Goal: Task Accomplishment & Management: Complete application form

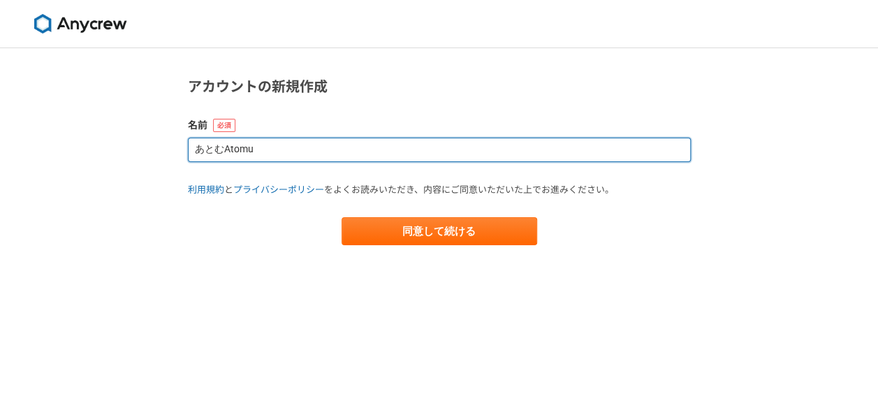
click at [417, 152] on input "あとむAtomu" at bounding box center [439, 150] width 503 height 24
type input "あ"
type input "s"
type input "[PERSON_NAME]"
click at [342, 217] on button "同意して続ける" at bounding box center [440, 231] width 196 height 28
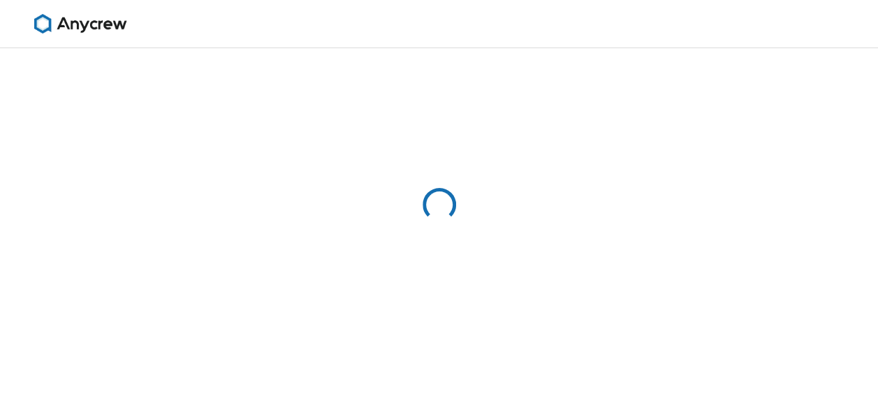
select select "13"
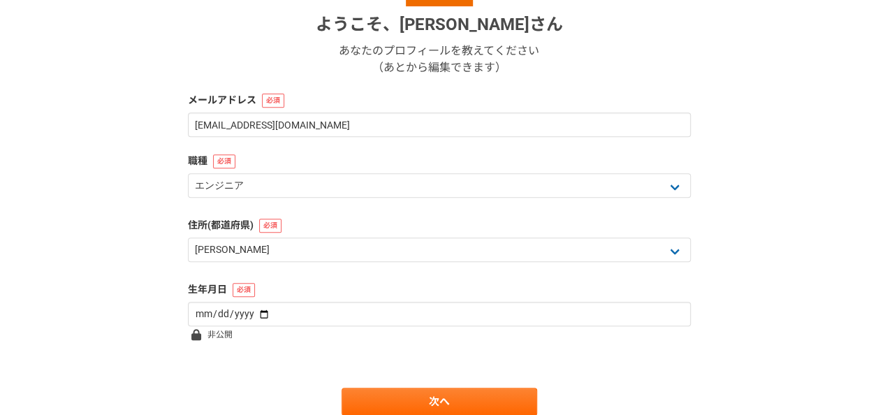
scroll to position [226, 0]
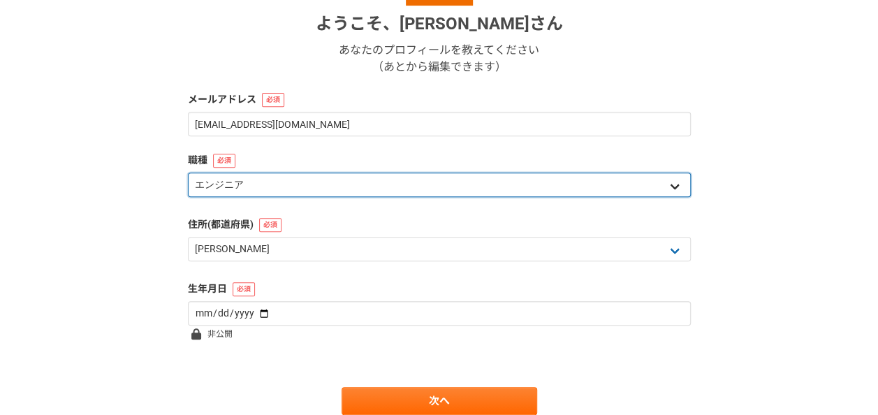
click at [676, 184] on select "エンジニア デザイナー ライター 営業 マーケティング 企画・事業開発 バックオフィス その他" at bounding box center [439, 185] width 503 height 24
select select "7"
click at [188, 173] on select "エンジニア デザイナー ライター 営業 マーケティング 企画・事業開発 バックオフィス その他" at bounding box center [439, 185] width 503 height 24
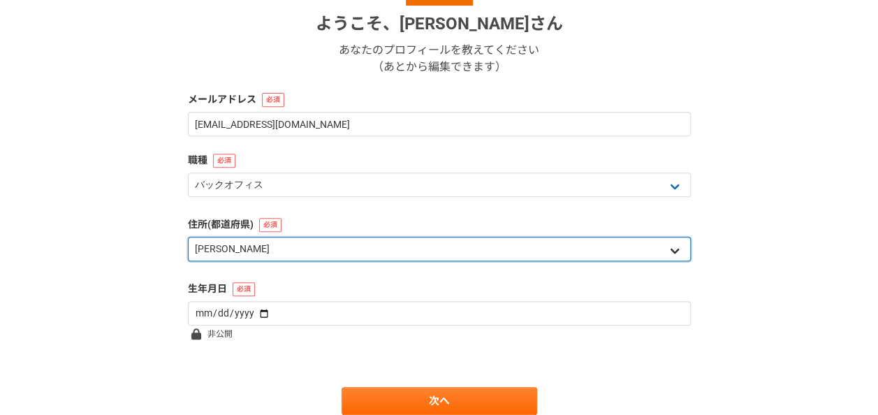
click at [667, 243] on select "北海道 [GEOGRAPHIC_DATA] [GEOGRAPHIC_DATA] [PERSON_NAME][GEOGRAPHIC_DATA] [PERSON_…" at bounding box center [439, 249] width 503 height 24
select select "48"
click at [188, 237] on select "北海道 [GEOGRAPHIC_DATA] [GEOGRAPHIC_DATA] [PERSON_NAME][GEOGRAPHIC_DATA] [PERSON_…" at bounding box center [439, 249] width 503 height 24
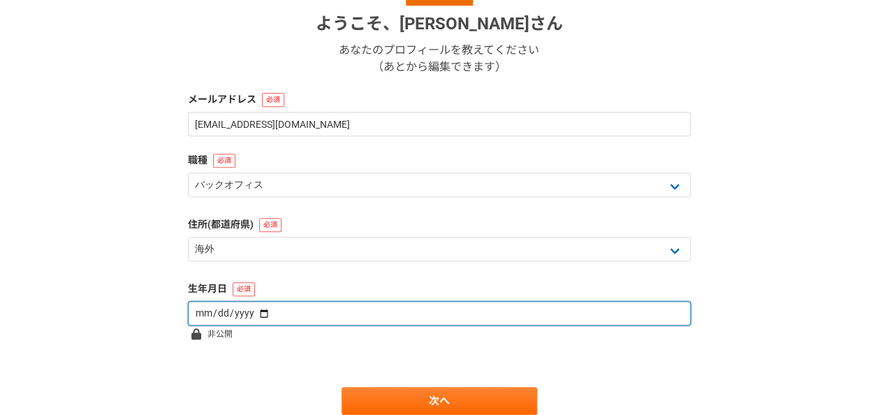
click at [588, 319] on input "date" at bounding box center [439, 313] width 503 height 24
type input "[DATE]"
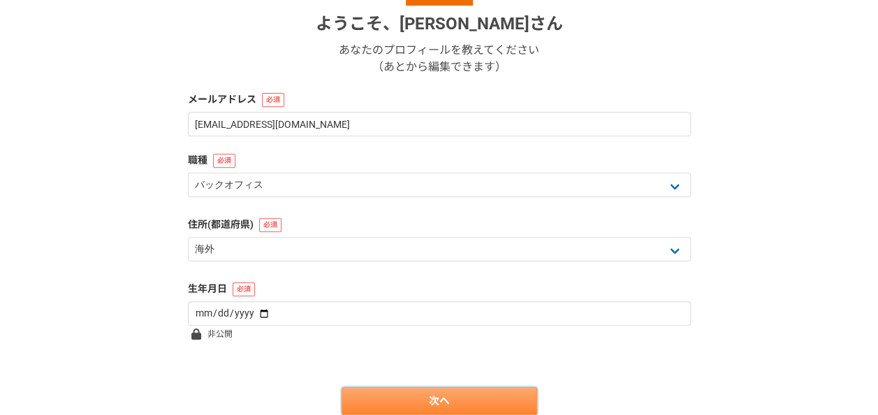
click at [484, 400] on link "次へ" at bounding box center [440, 401] width 196 height 28
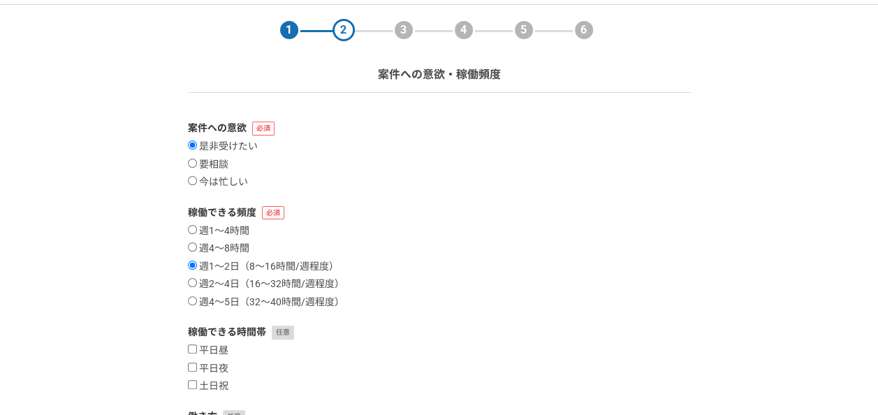
scroll to position [75, 0]
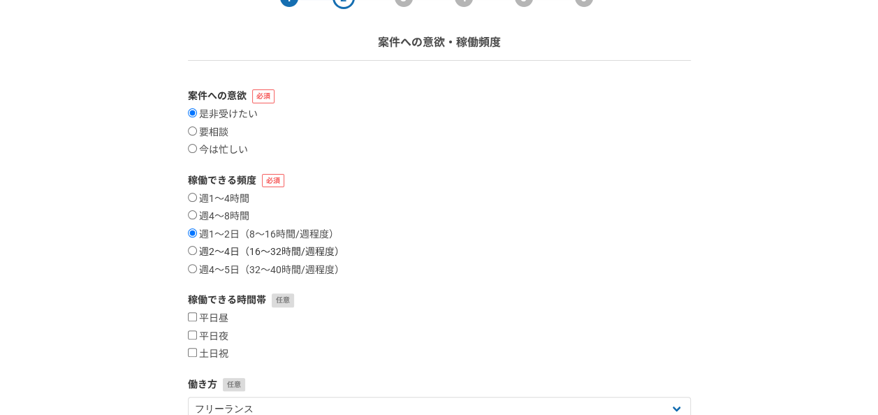
click at [196, 252] on input "週2〜4日（16〜32時間/週程度）" at bounding box center [192, 250] width 9 height 9
radio input "true"
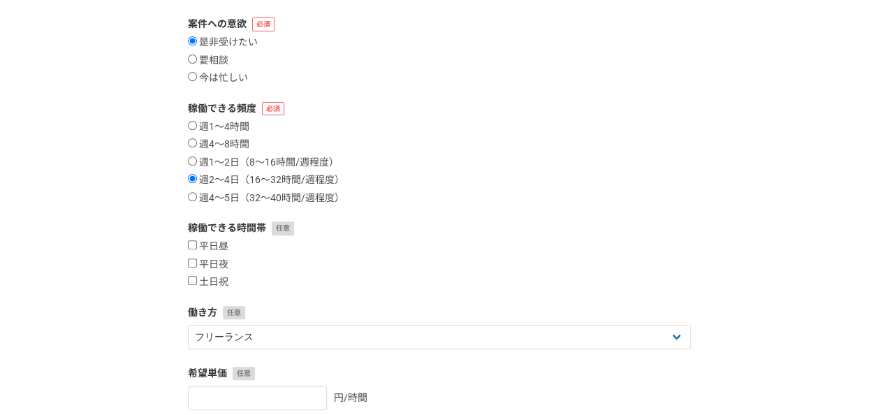
scroll to position [152, 0]
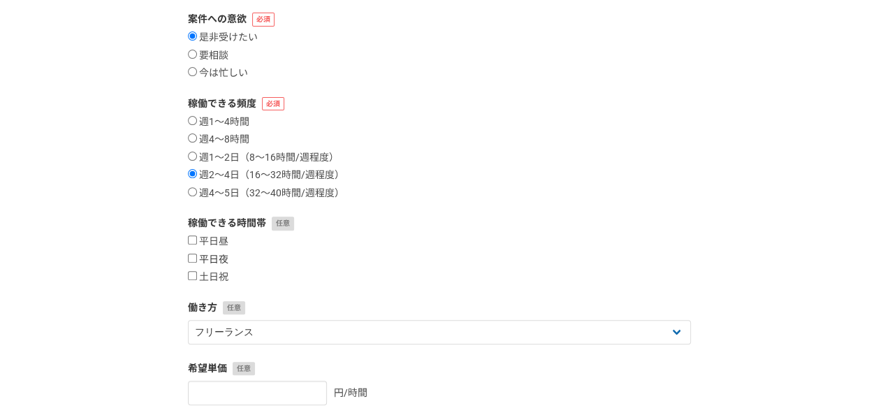
click at [191, 259] on input "平日夜" at bounding box center [192, 258] width 9 height 9
checkbox input "true"
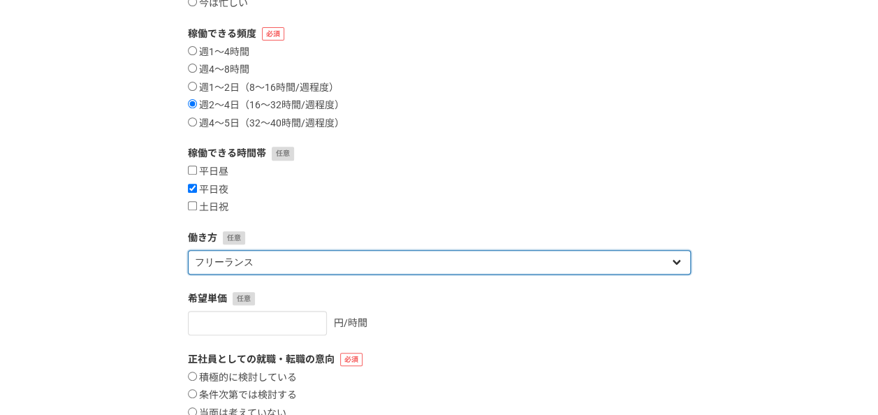
click at [601, 252] on select "フリーランス 副業 その他" at bounding box center [439, 262] width 503 height 24
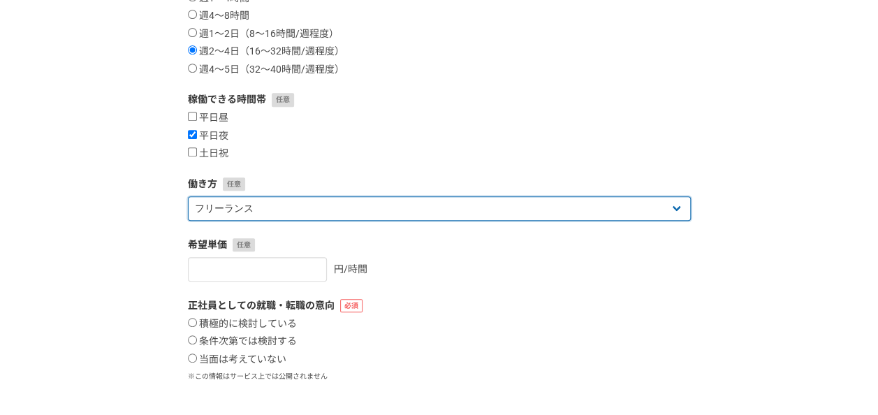
scroll to position [277, 0]
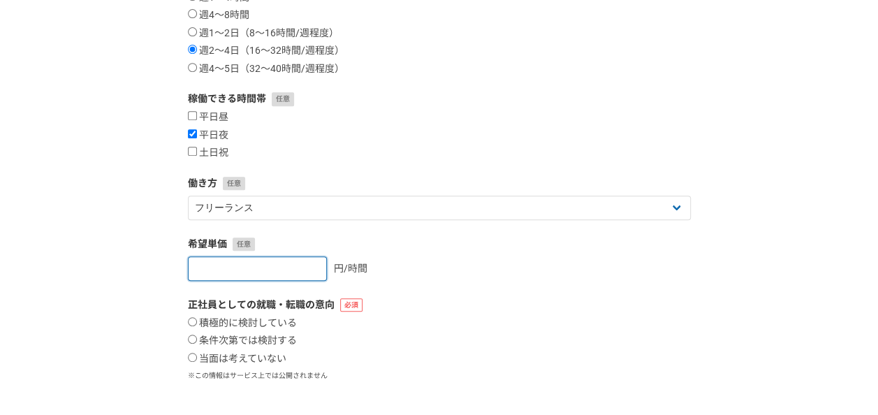
click at [292, 259] on input "number" at bounding box center [257, 268] width 139 height 24
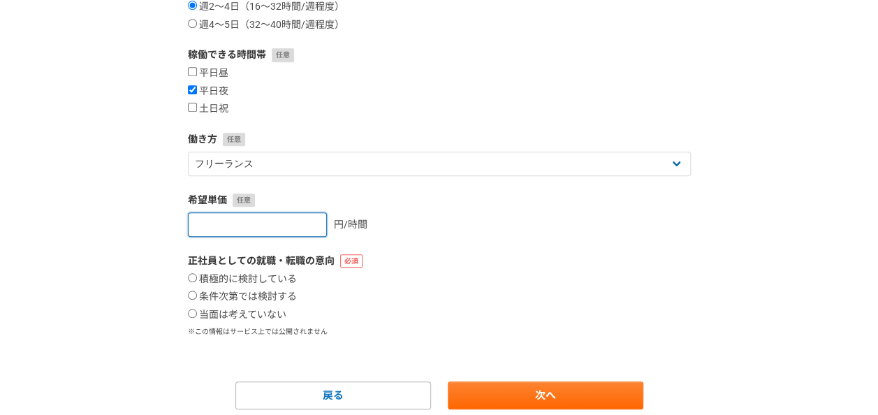
scroll to position [321, 0]
type input "[DATE]"
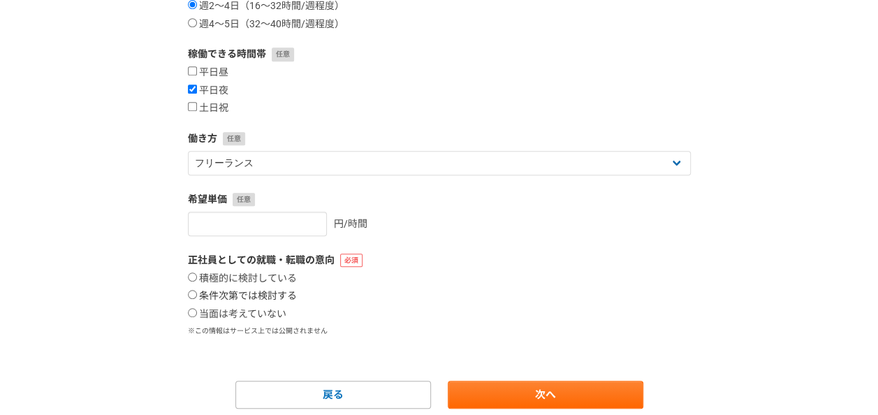
click at [194, 296] on input "条件次第では検討する" at bounding box center [192, 294] width 9 height 9
radio input "true"
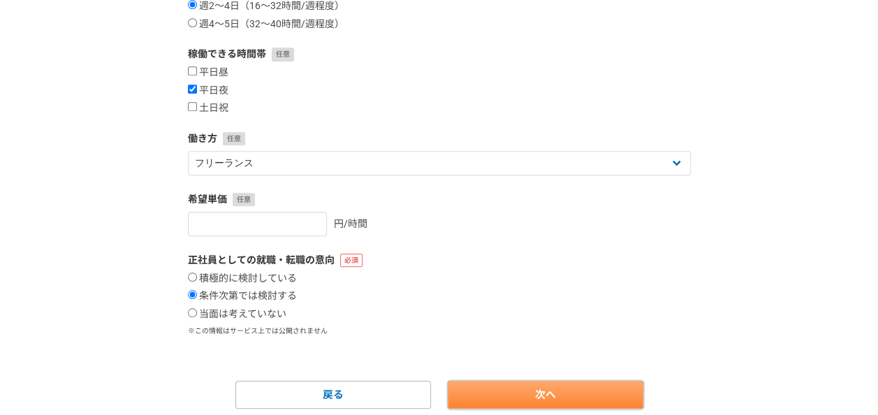
click at [525, 393] on link "次へ" at bounding box center [546, 395] width 196 height 28
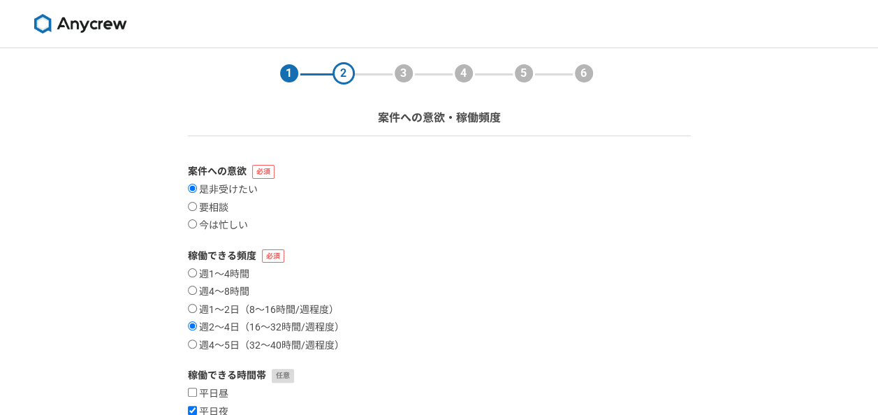
select select
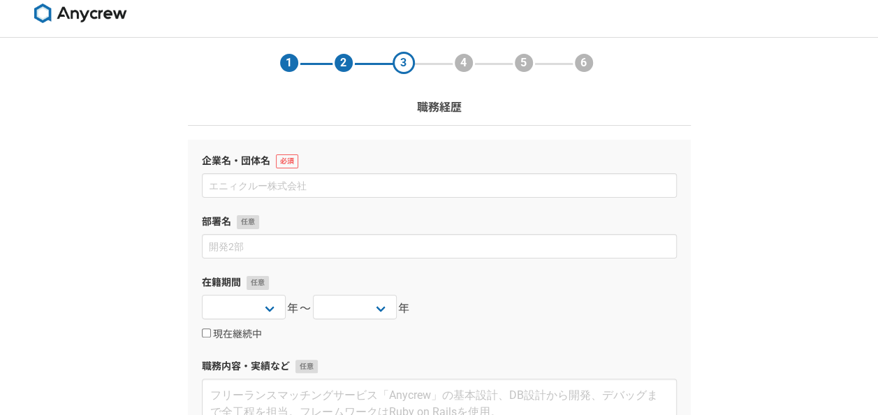
scroll to position [5, 0]
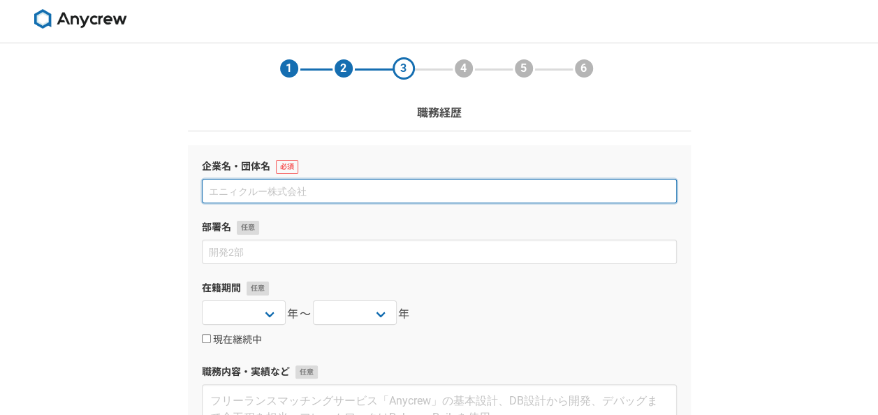
click at [365, 191] on input at bounding box center [439, 191] width 475 height 24
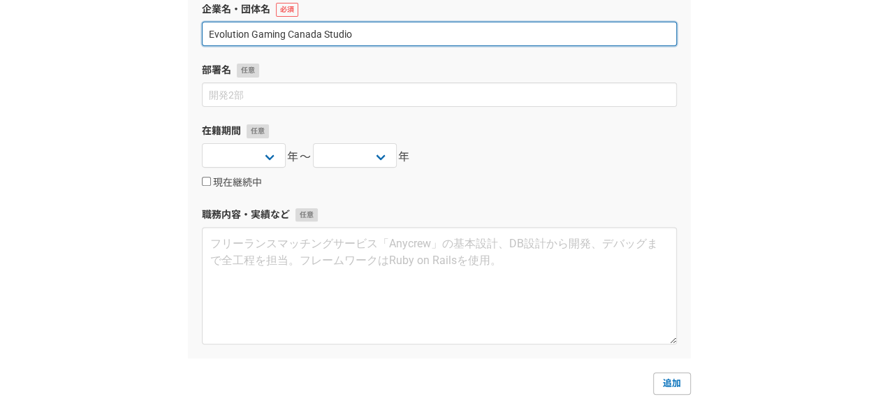
scroll to position [163, 0]
type input "Evolution Gaming Canada Studio"
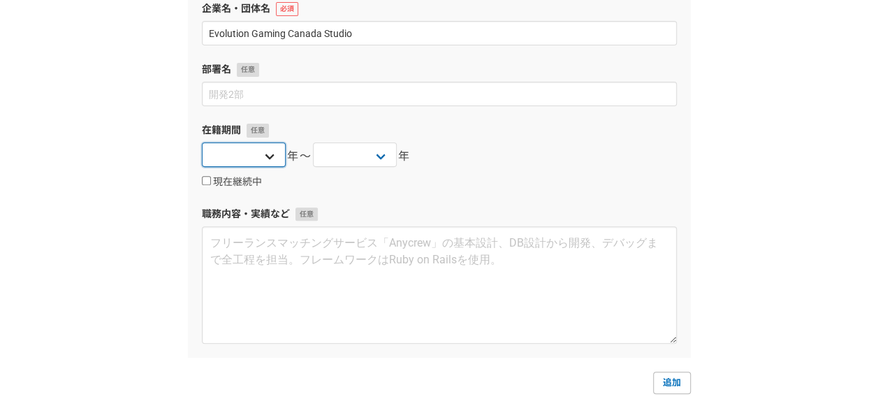
click at [271, 152] on select "[DATE] [DATE] [DATE] [DATE] [DATE] [DATE] [DATE] [DATE] [DATE] [DATE] [DATE] [D…" at bounding box center [244, 155] width 84 height 24
select select "[DATE]"
click at [202, 143] on select "[DATE] [DATE] [DATE] [DATE] [DATE] [DATE] [DATE] [DATE] [DATE] [DATE] [DATE] [D…" at bounding box center [244, 155] width 84 height 24
drag, startPoint x: 378, startPoint y: 153, endPoint x: 355, endPoint y: 180, distance: 35.7
click at [355, 180] on div "在籍期間 [DATE] [DATE] [DATE] [DATE] [DATE] [DATE] [DATE] [DATE] [DATE] [DATE] [DAT…" at bounding box center [439, 156] width 475 height 66
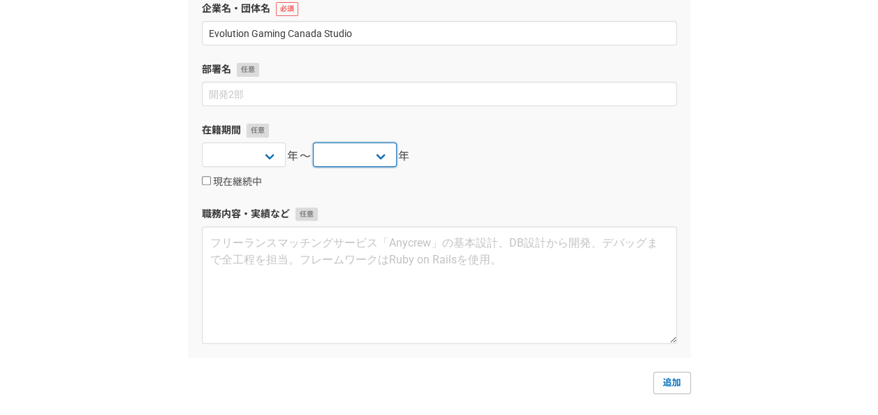
select select "2025"
click at [313, 143] on select "[DATE] [DATE] [DATE] [DATE] [DATE] [DATE] [DATE] [DATE] [DATE] [DATE] [DATE] [D…" at bounding box center [355, 155] width 84 height 24
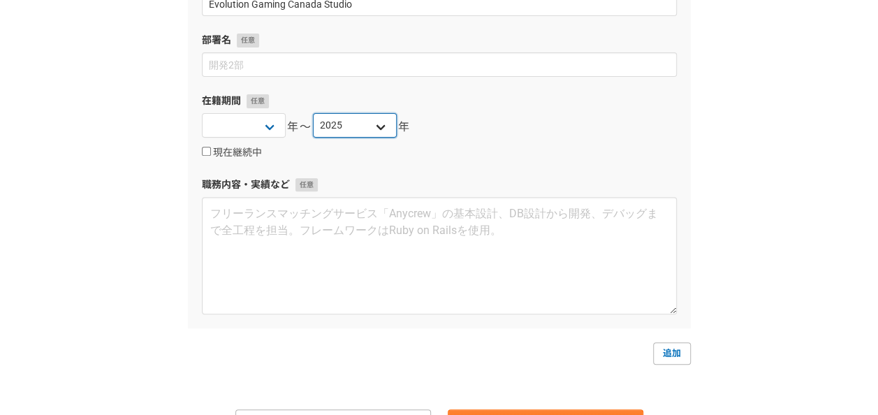
scroll to position [270, 0]
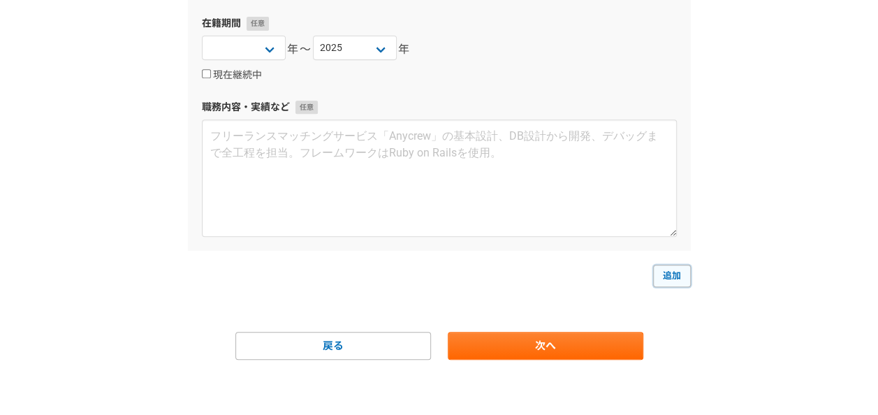
click at [678, 271] on link "追加" at bounding box center [672, 276] width 38 height 22
select select
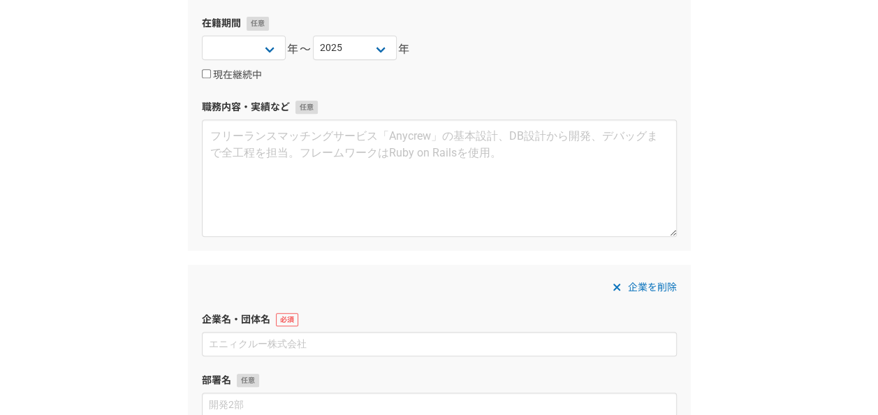
click at [461, 236] on div "企業名・団体名 Evolution Gaming [GEOGRAPHIC_DATA] Studio 部署名 在籍期間 [DATE] [DATE] [DATE]…" at bounding box center [439, 65] width 503 height 370
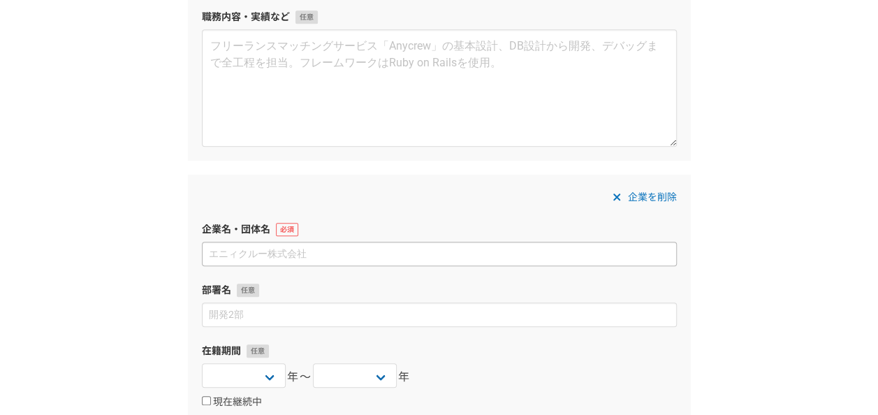
scroll to position [366, 0]
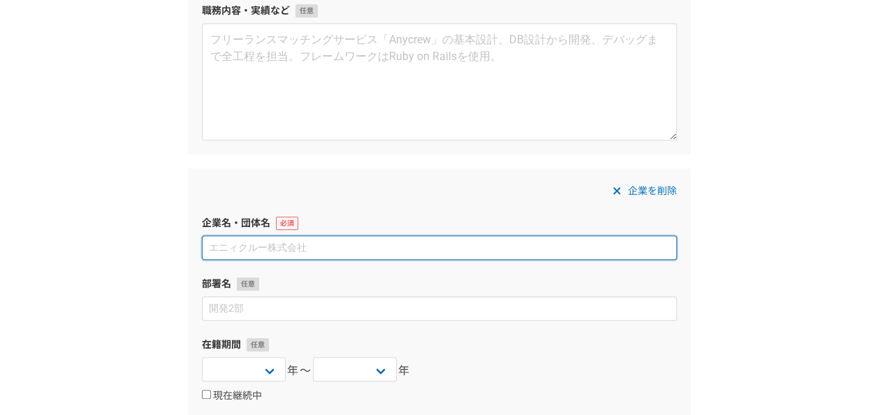
click at [411, 241] on input at bounding box center [439, 248] width 475 height 24
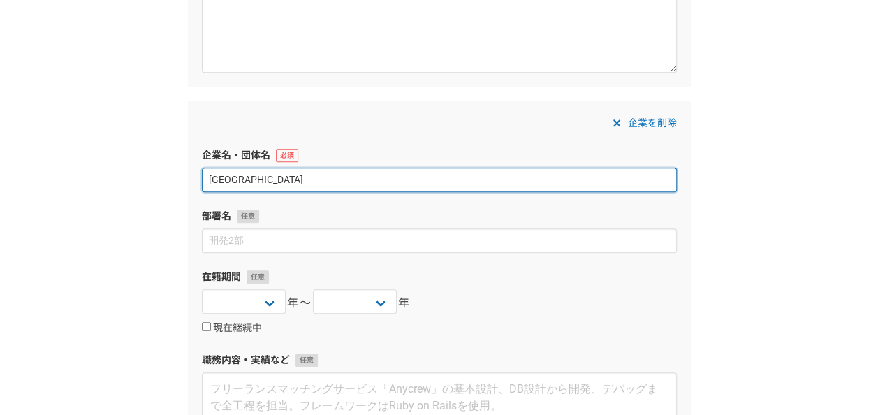
scroll to position [435, 0]
type input "[GEOGRAPHIC_DATA]"
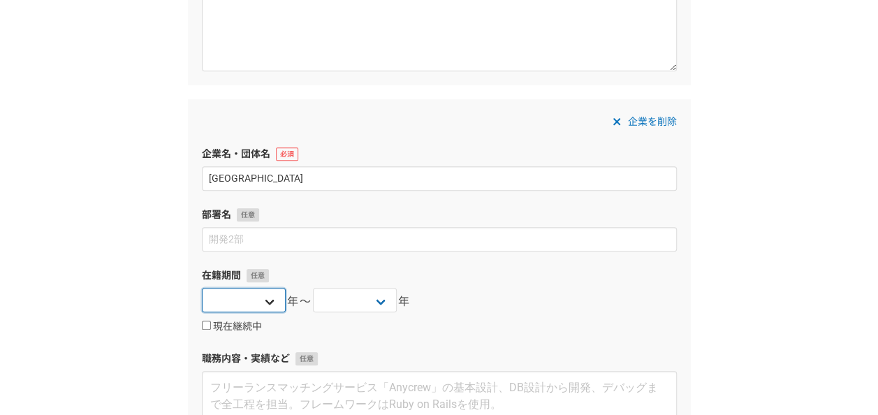
click at [267, 292] on select "[DATE] [DATE] [DATE] [DATE] [DATE] [DATE] [DATE] [DATE] [DATE] [DATE] [DATE] [D…" at bounding box center [244, 300] width 84 height 24
select select "[DATE]"
click at [202, 288] on select "[DATE] [DATE] [DATE] [DATE] [DATE] [DATE] [DATE] [DATE] [DATE] [DATE] [DATE] [D…" at bounding box center [244, 300] width 84 height 24
click at [387, 298] on select "[DATE] [DATE] [DATE] [DATE] [DATE] [DATE] [DATE] [DATE] [DATE] [DATE] [DATE] [D…" at bounding box center [355, 300] width 84 height 24
select select "[DATE]"
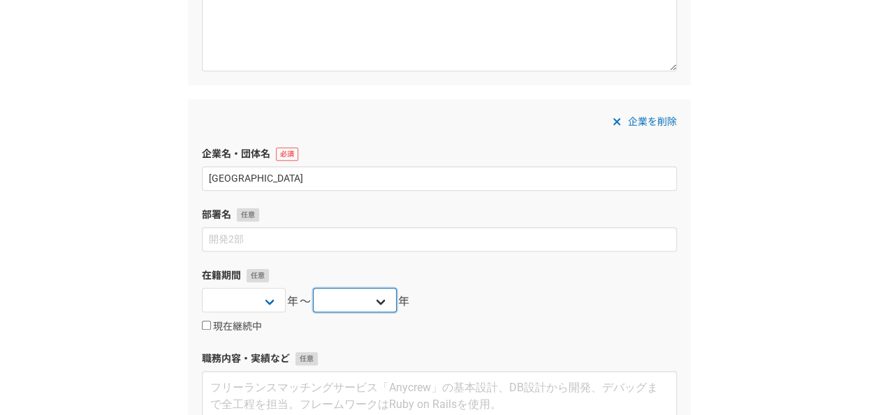
click at [313, 288] on select "[DATE] [DATE] [DATE] [DATE] [DATE] [DATE] [DATE] [DATE] [DATE] [DATE] [DATE] [D…" at bounding box center [355, 300] width 84 height 24
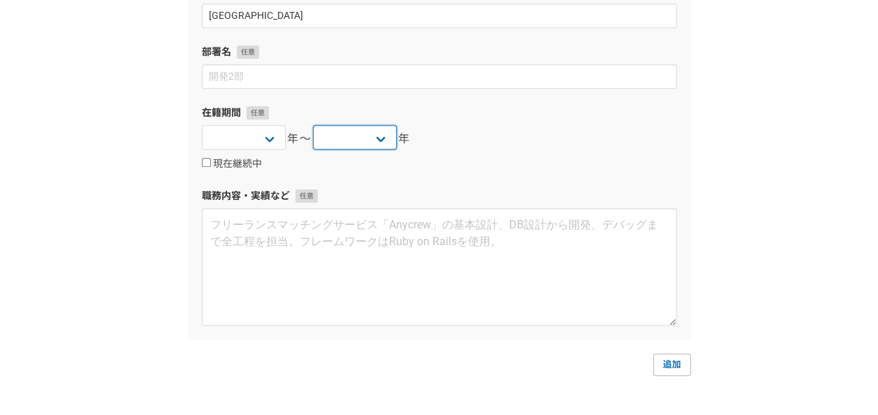
scroll to position [630, 0]
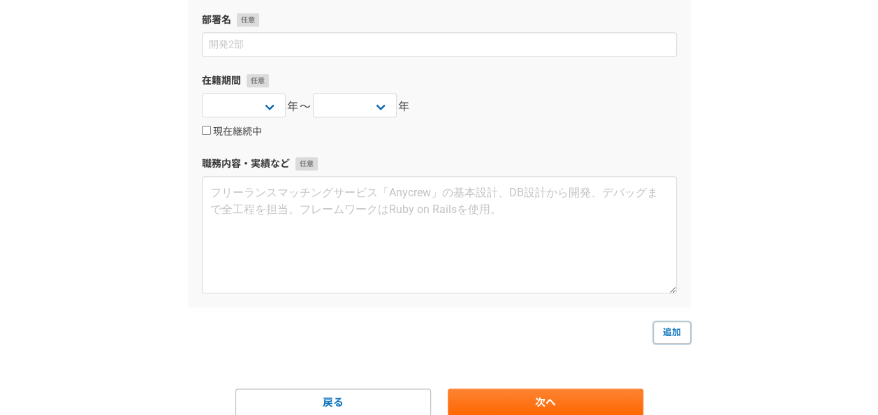
drag, startPoint x: 660, startPoint y: 335, endPoint x: 335, endPoint y: 292, distance: 327.1
click at [683, 327] on link "追加" at bounding box center [672, 332] width 38 height 22
select select
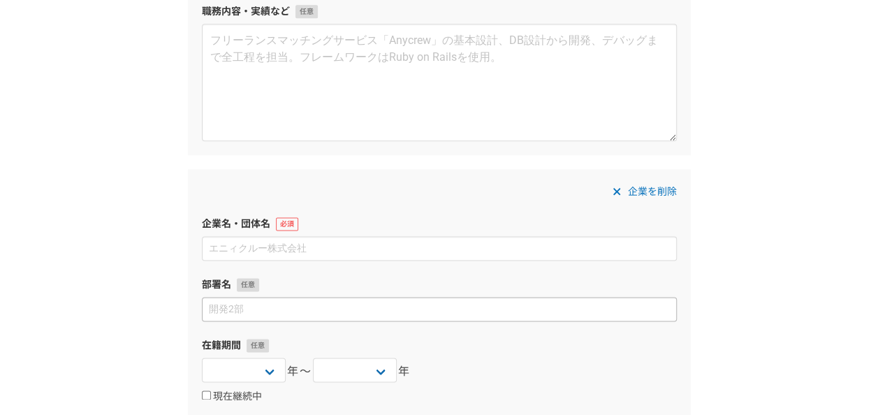
scroll to position [791, 0]
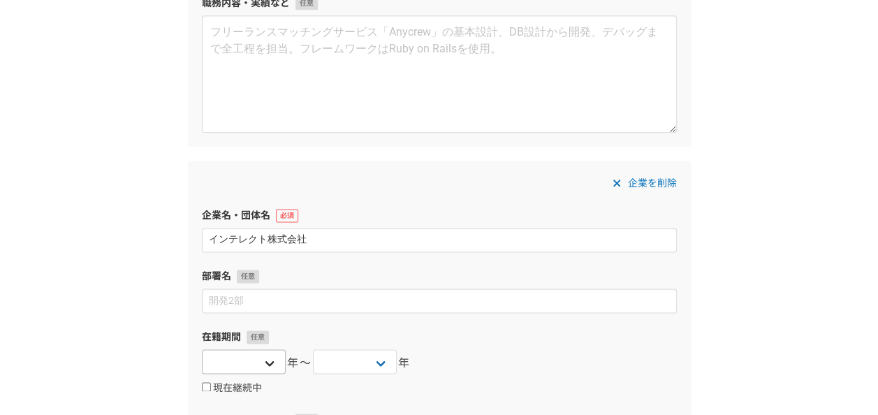
type input "インテレクト株式会社"
click at [277, 358] on select "[DATE] [DATE] [DATE] [DATE] [DATE] [DATE] [DATE] [DATE] [DATE] [DATE] [DATE] [D…" at bounding box center [244, 361] width 84 height 24
select select "[DATE]"
click at [202, 349] on select "[DATE] [DATE] [DATE] [DATE] [DATE] [DATE] [DATE] [DATE] [DATE] [DATE] [DATE] [D…" at bounding box center [244, 361] width 84 height 24
click at [377, 362] on select "[DATE] [DATE] [DATE] [DATE] [DATE] [DATE] [DATE] [DATE] [DATE] [DATE] [DATE] [D…" at bounding box center [355, 361] width 84 height 24
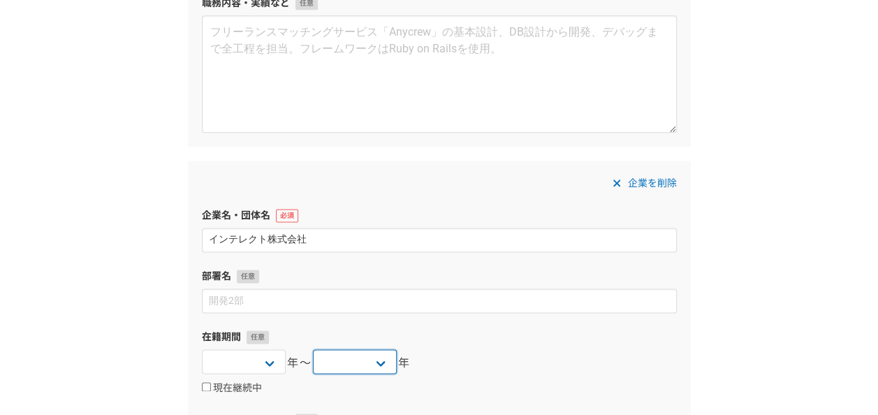
select select "[DATE]"
click at [313, 349] on select "[DATE] [DATE] [DATE] [DATE] [DATE] [DATE] [DATE] [DATE] [DATE] [DATE] [DATE] [D…" at bounding box center [355, 361] width 84 height 24
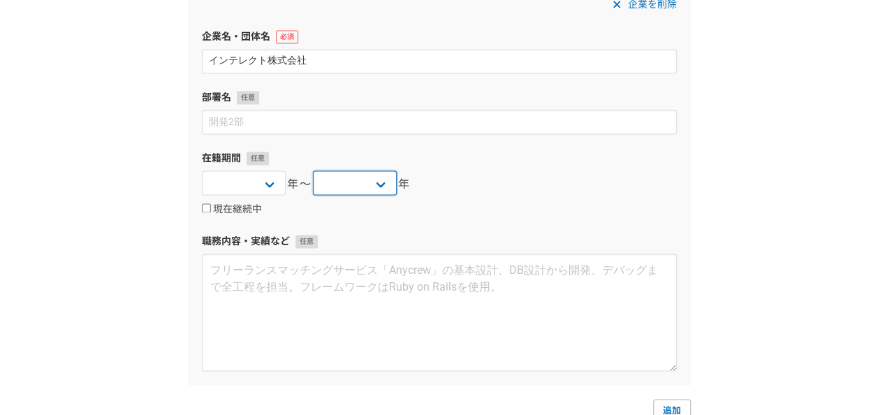
scroll to position [969, 0]
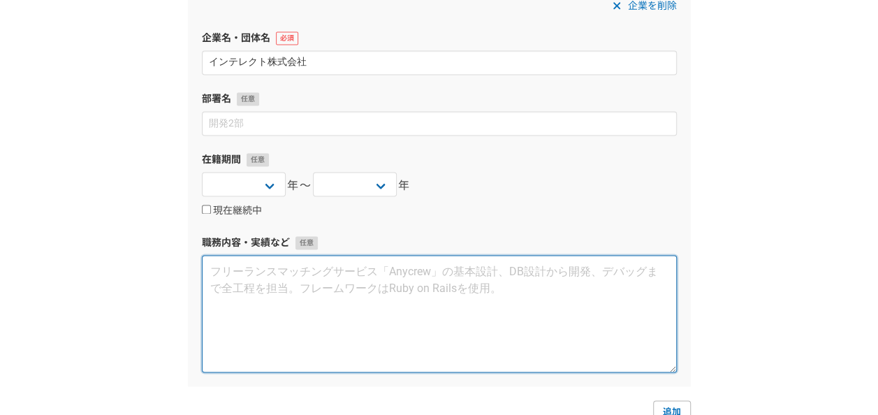
click at [324, 264] on textarea at bounding box center [439, 313] width 475 height 117
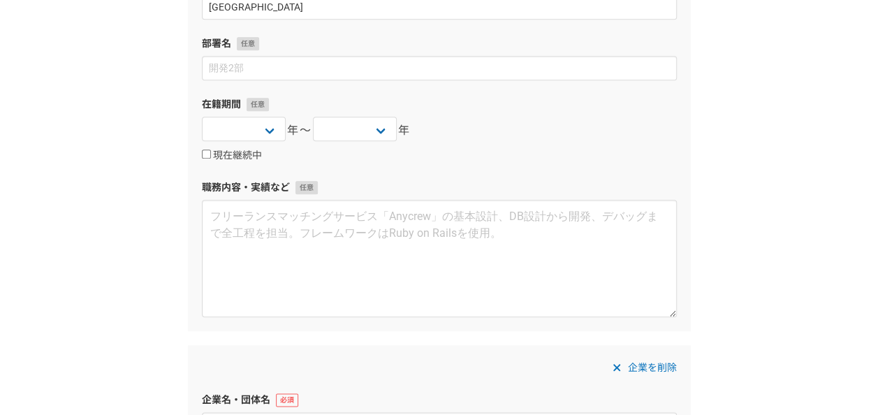
scroll to position [612, 0]
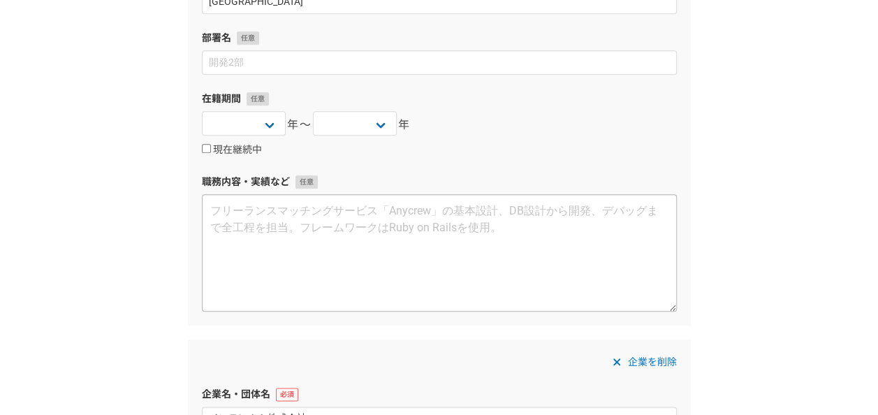
type textarea "貿易事務（輸出）を担当。"
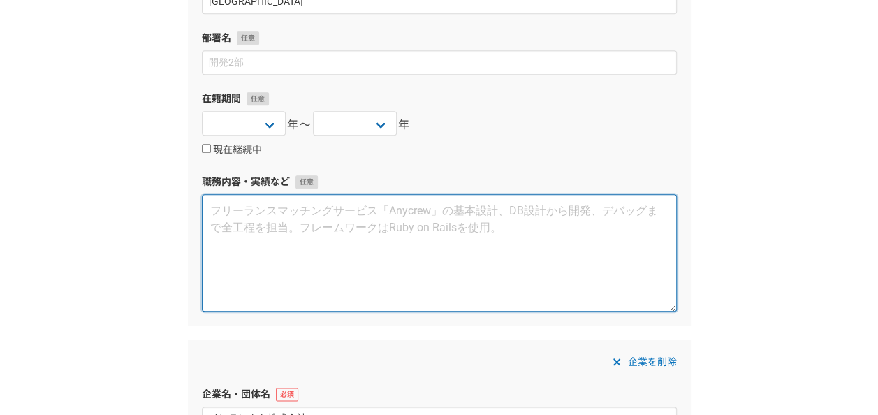
click at [340, 208] on textarea at bounding box center [439, 252] width 475 height 117
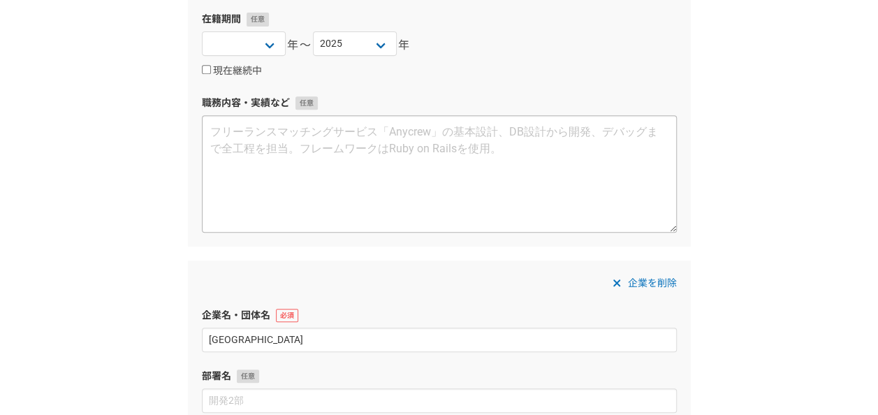
scroll to position [268, 0]
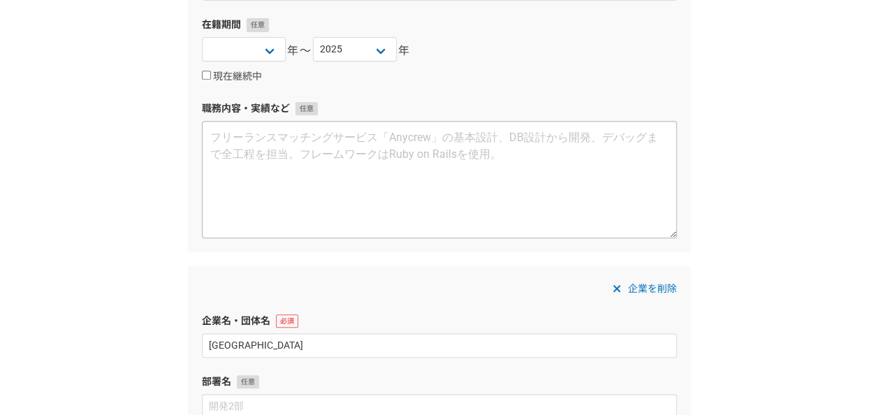
type textarea "[GEOGRAPHIC_DATA]にて接客業務を担当。"
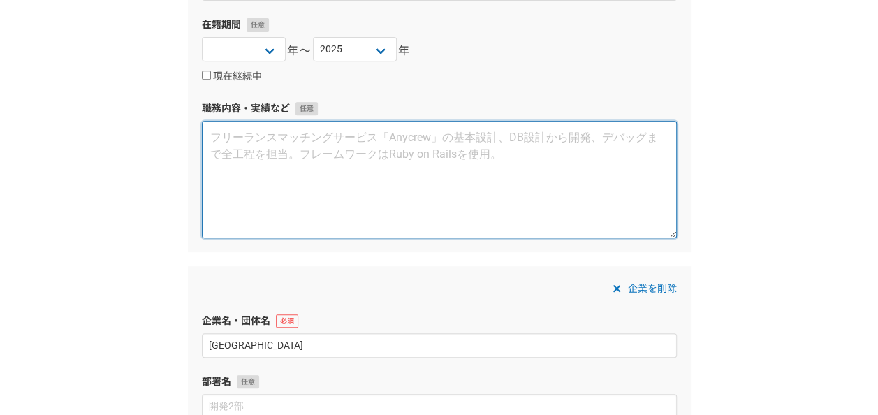
click at [333, 143] on textarea at bounding box center [439, 179] width 475 height 117
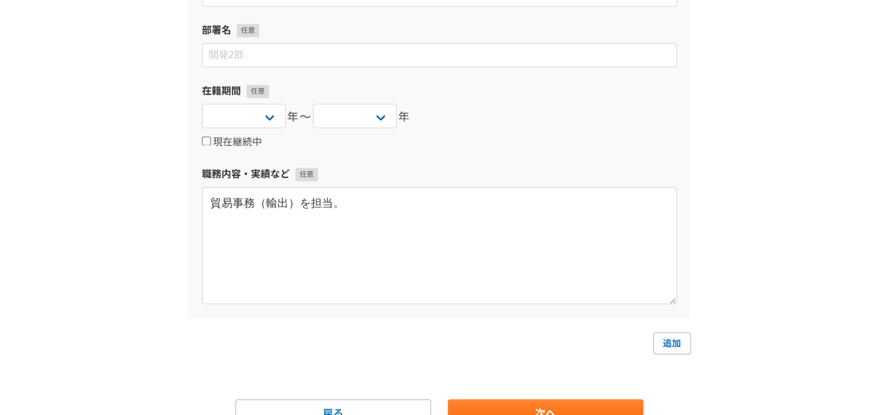
scroll to position [1103, 0]
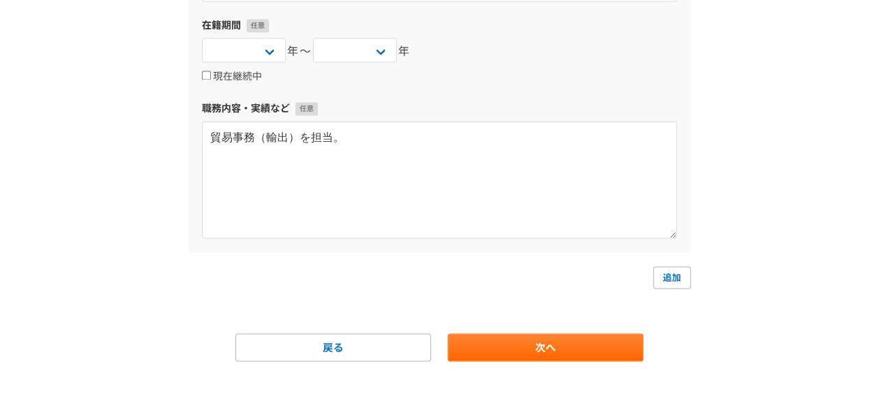
type textarea "[GEOGRAPHIC_DATA]にて接客業務を担当。"
drag, startPoint x: 653, startPoint y: 322, endPoint x: 667, endPoint y: 310, distance: 18.8
click at [672, 278] on link "追加" at bounding box center [672, 277] width 38 height 22
select select
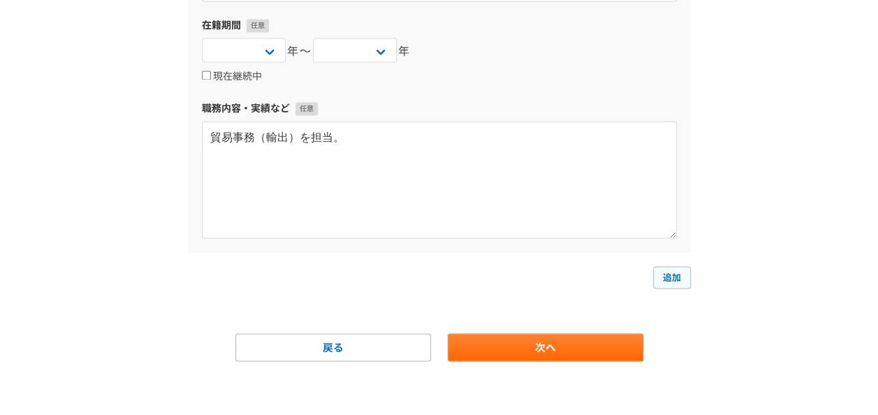
select select
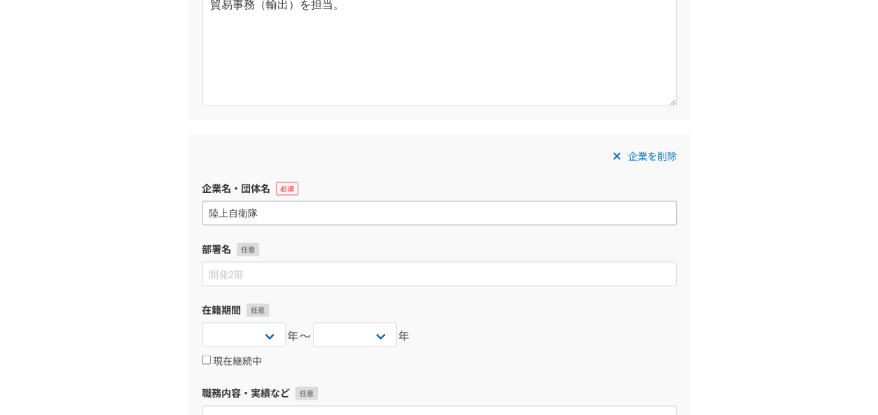
scroll to position [1262, 0]
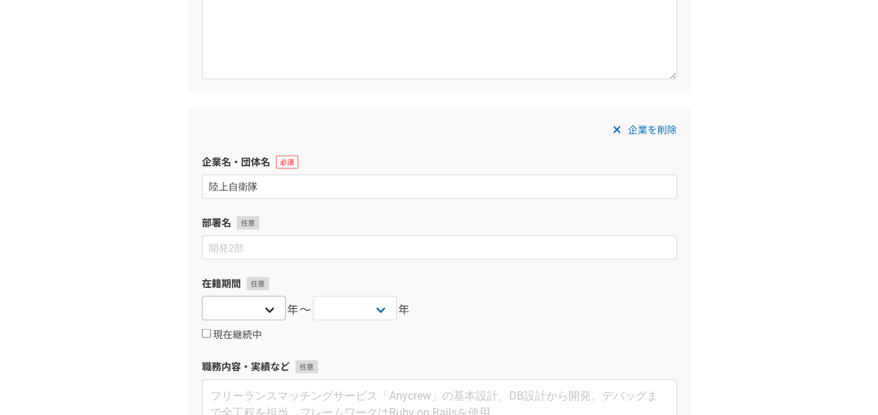
type input "陸上自衛隊"
click at [271, 301] on select "[DATE] [DATE] [DATE] [DATE] [DATE] [DATE] [DATE] [DATE] [DATE] [DATE] [DATE] [D…" at bounding box center [244, 308] width 84 height 24
select select "[DATE]"
click at [202, 296] on select "[DATE] [DATE] [DATE] [DATE] [DATE] [DATE] [DATE] [DATE] [DATE] [DATE] [DATE] [D…" at bounding box center [244, 308] width 84 height 24
click at [374, 317] on select "[DATE] [DATE] [DATE] [DATE] [DATE] [DATE] [DATE] [DATE] [DATE] [DATE] [DATE] [D…" at bounding box center [355, 308] width 84 height 24
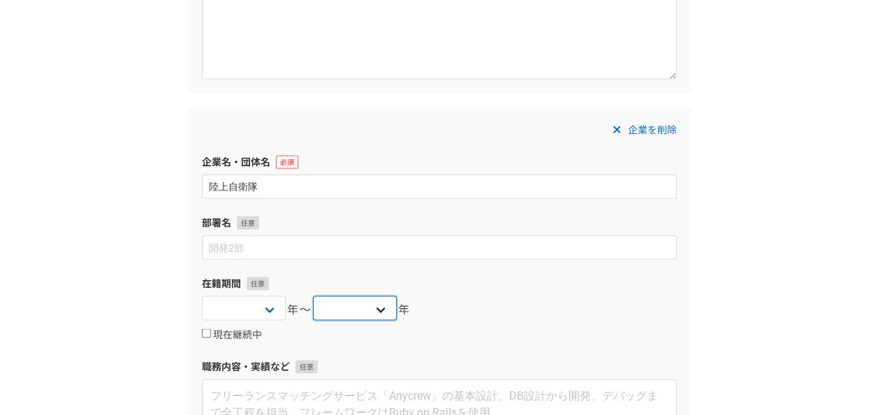
select select "[DATE]"
click at [313, 296] on select "[DATE] [DATE] [DATE] [DATE] [DATE] [DATE] [DATE] [DATE] [DATE] [DATE] [DATE] [D…" at bounding box center [355, 308] width 84 height 24
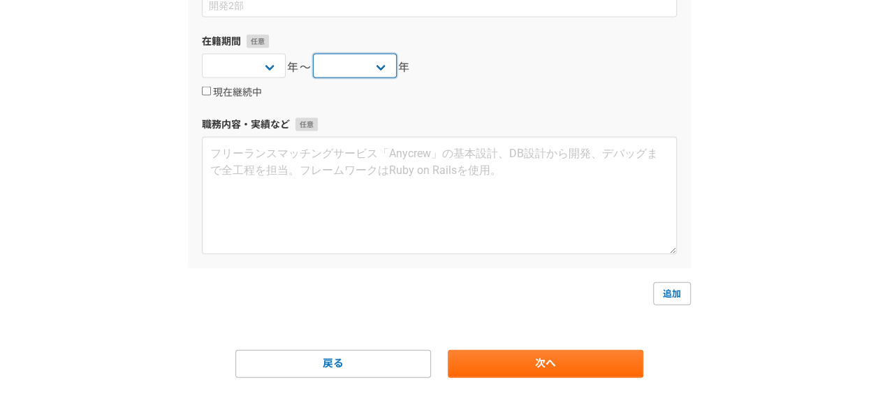
scroll to position [1520, 0]
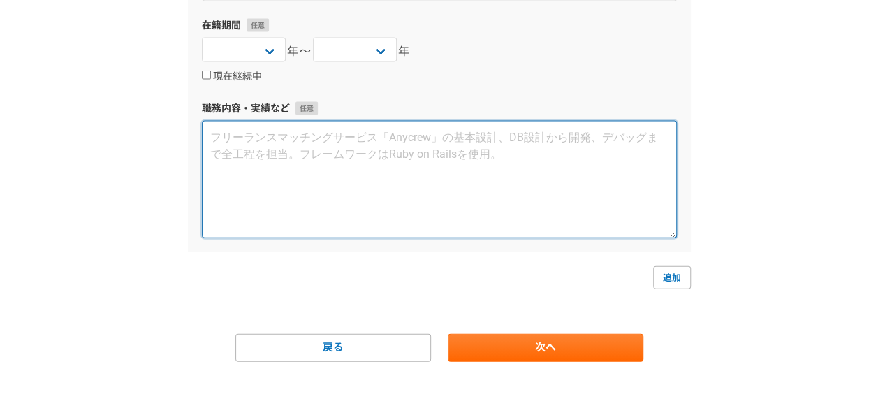
click at [444, 201] on textarea at bounding box center [439, 179] width 475 height 117
click at [287, 141] on textarea "ヘリコプターの整備業務を担当。" at bounding box center [439, 179] width 475 height 117
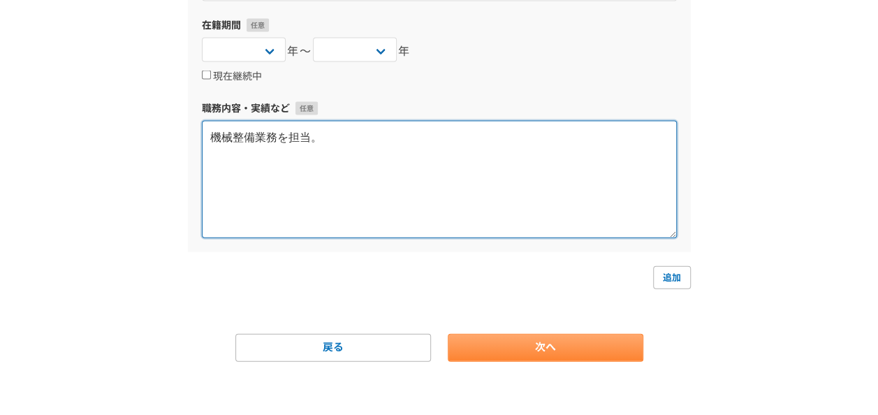
type textarea "機械整備業務を担当。"
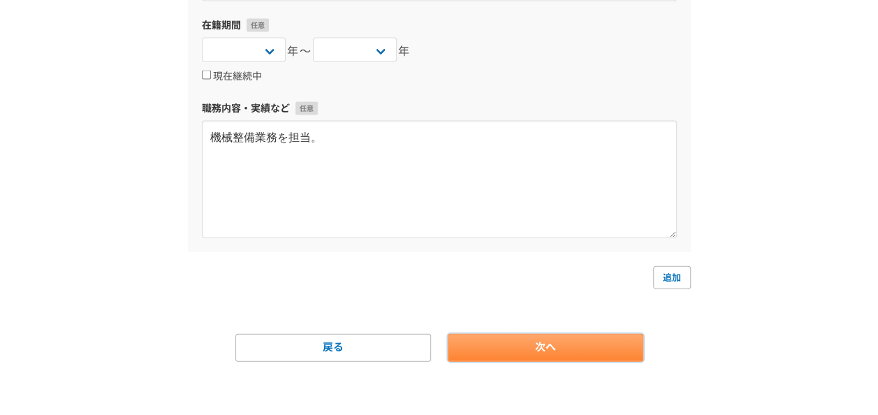
click at [568, 345] on link "次へ" at bounding box center [546, 348] width 196 height 28
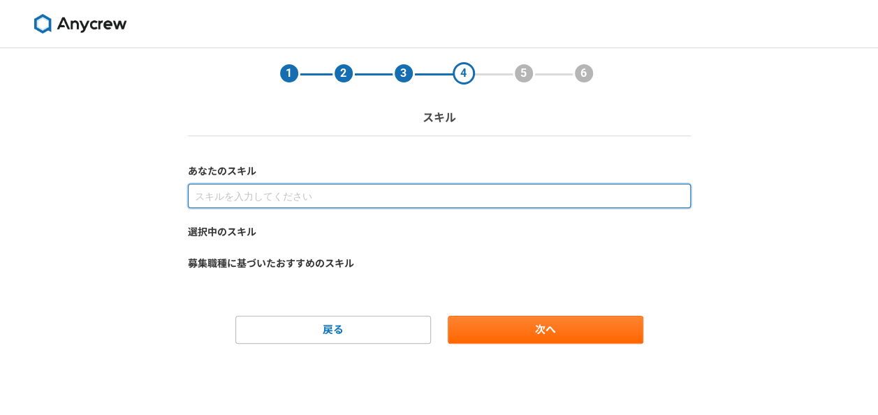
click at [410, 196] on input at bounding box center [439, 196] width 503 height 24
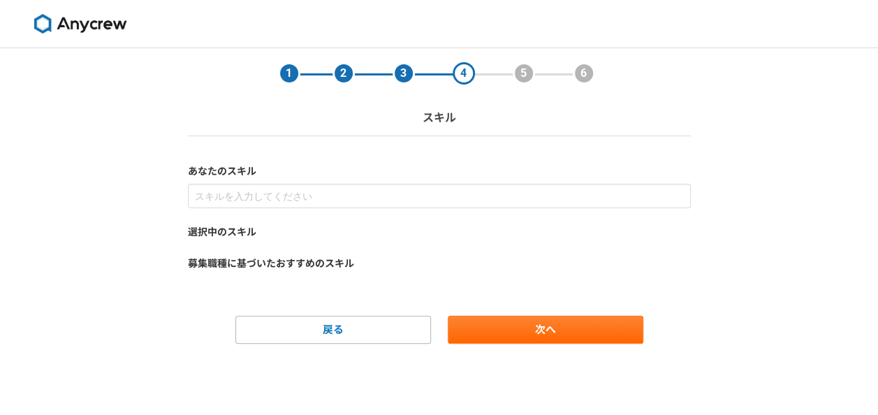
click at [230, 226] on label "選択中のスキル" at bounding box center [439, 232] width 503 height 15
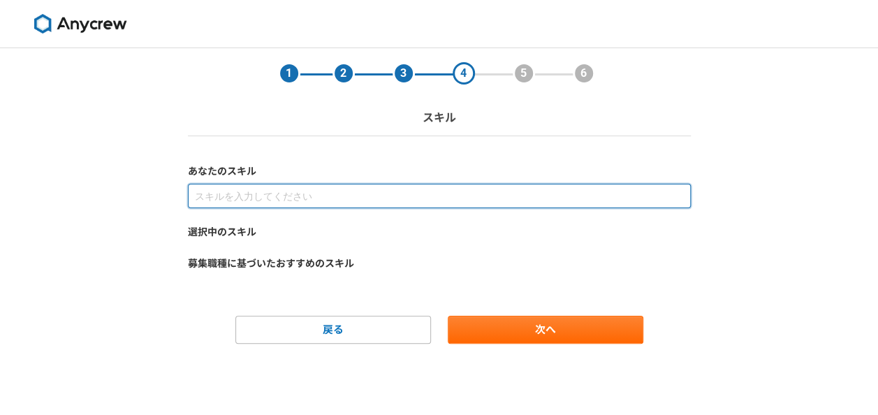
click at [340, 193] on input at bounding box center [439, 196] width 503 height 24
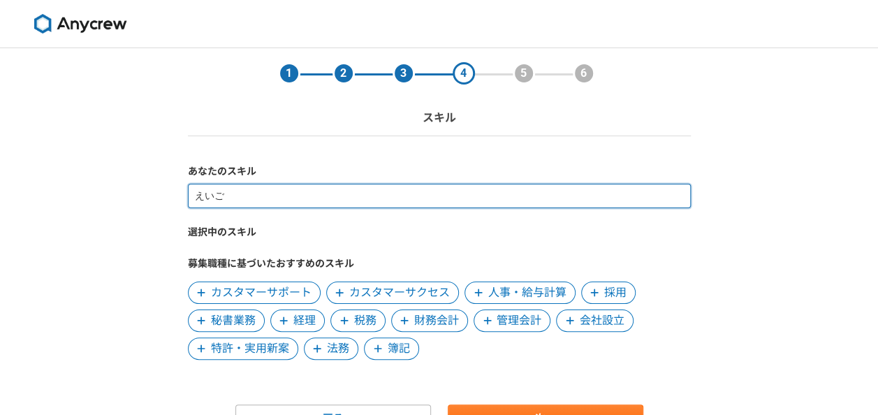
type input "英語"
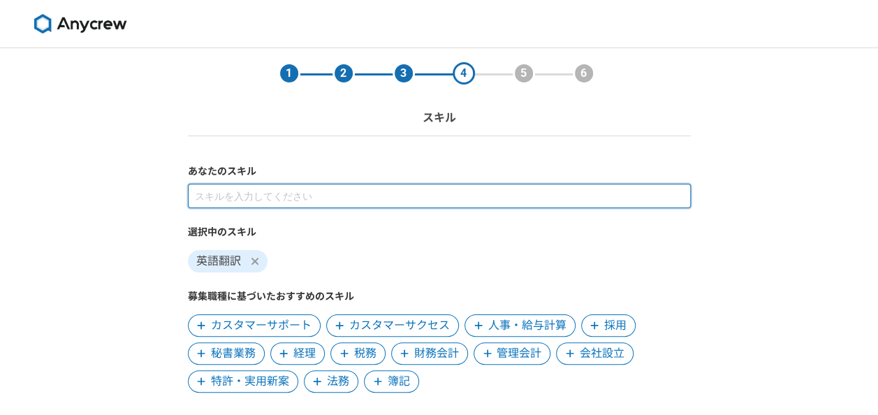
click at [381, 202] on input at bounding box center [439, 196] width 503 height 24
type input "う"
type input "周"
type input "スペイン語"
click at [382, 203] on input at bounding box center [439, 196] width 503 height 24
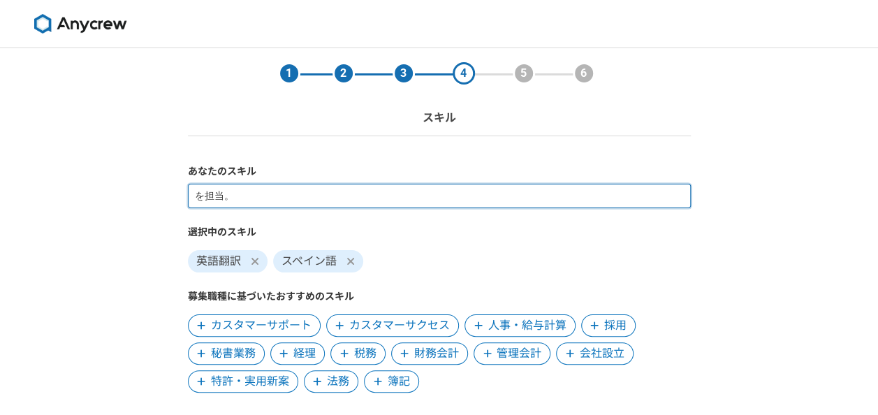
type input "Word"
click at [373, 196] on input at bounding box center [439, 196] width 503 height 24
type input "ぽ"
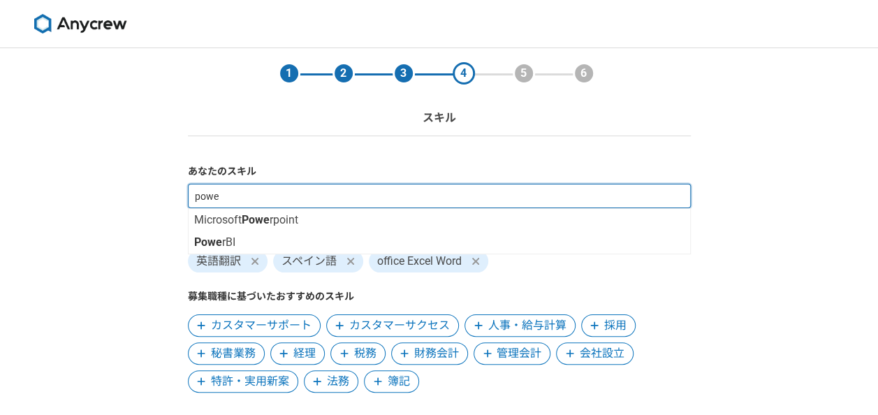
type input "power"
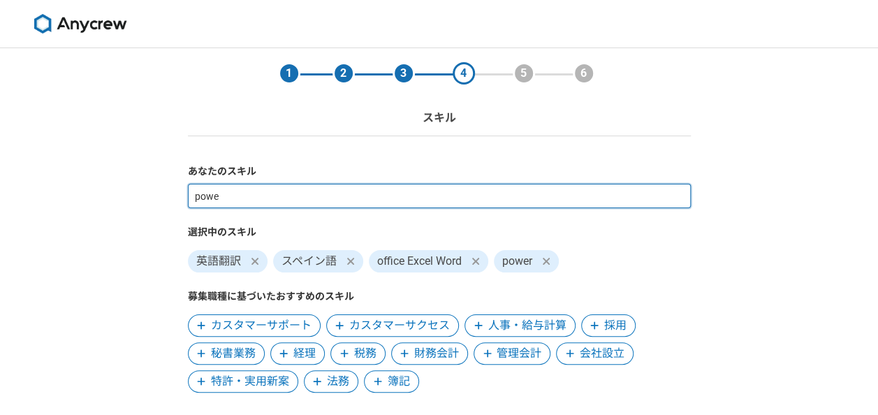
type input "power"
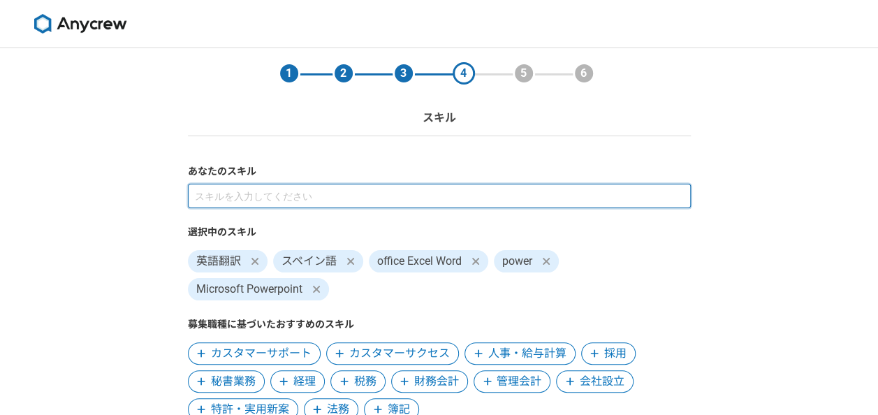
click at [381, 202] on input at bounding box center [439, 196] width 503 height 24
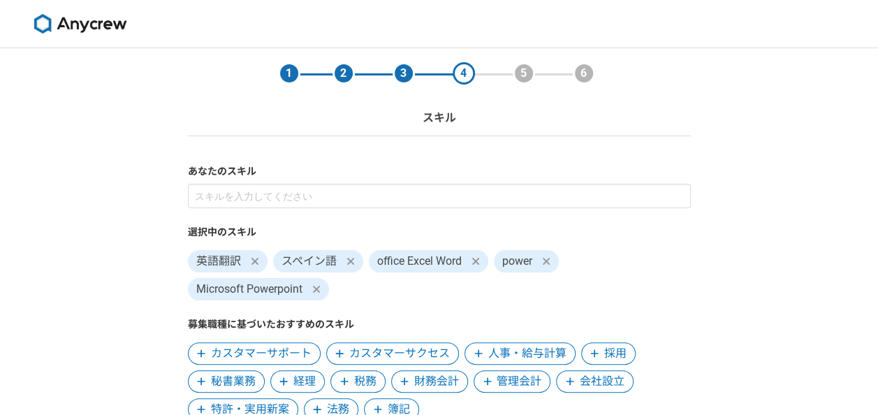
click at [547, 261] on icon at bounding box center [545, 261] width 7 height 7
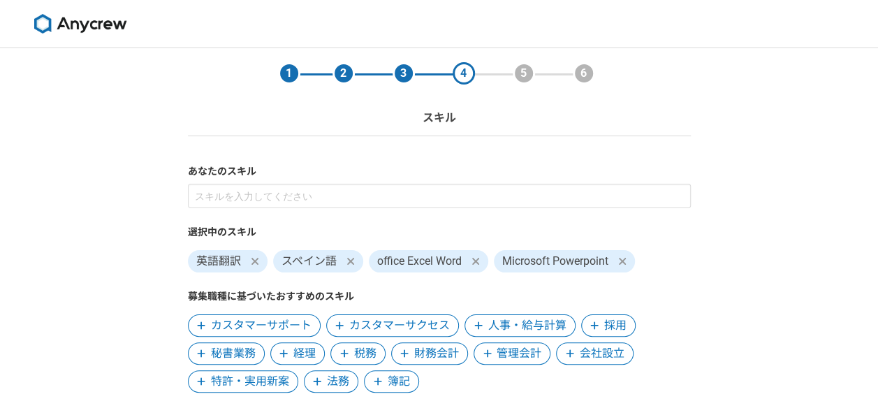
click at [478, 261] on icon at bounding box center [476, 261] width 8 height 11
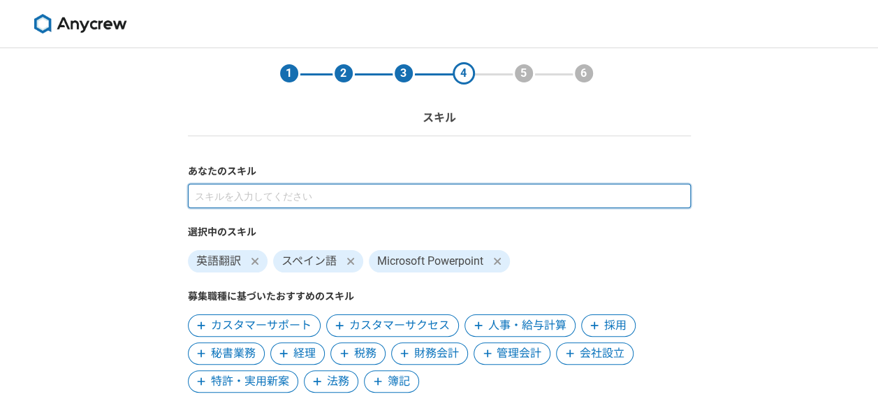
click at [414, 189] on input at bounding box center [439, 196] width 503 height 24
type input "Microsoft word"
click at [403, 202] on input at bounding box center [439, 196] width 503 height 24
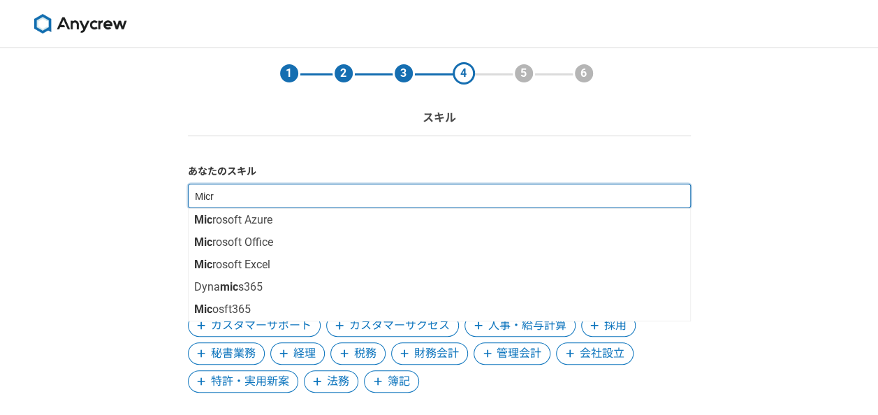
type input "Micro"
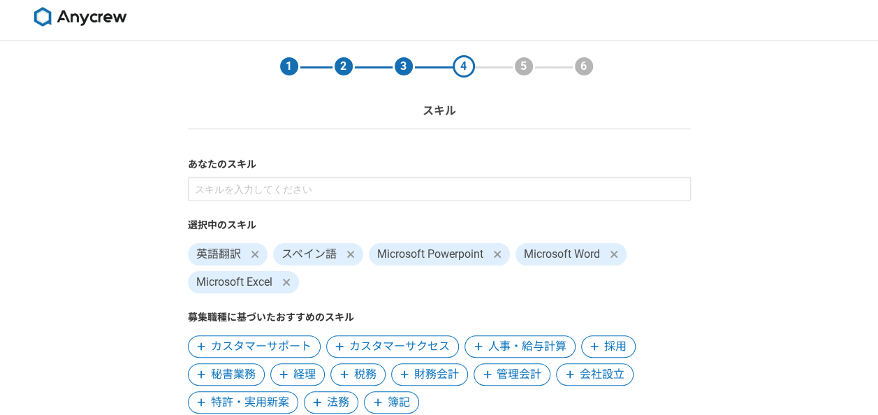
scroll to position [6, 0]
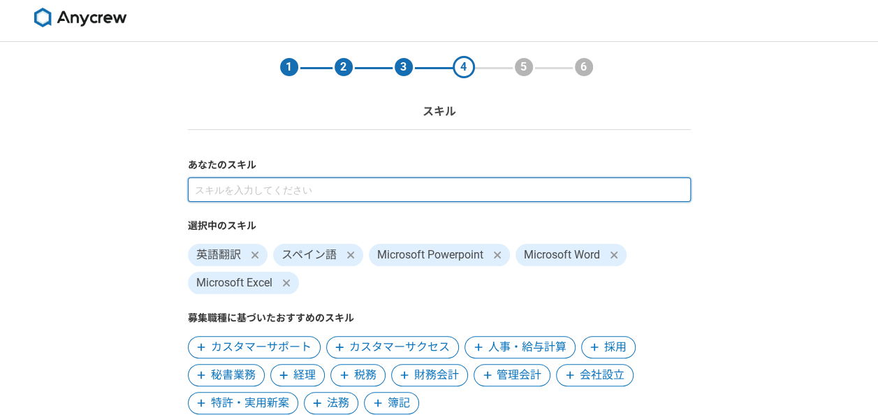
click at [437, 194] on input at bounding box center [439, 190] width 503 height 24
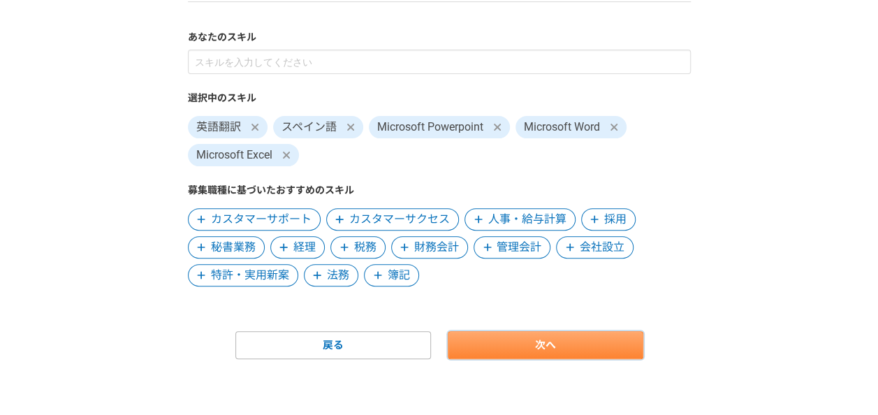
click at [537, 342] on link "次へ" at bounding box center [546, 345] width 196 height 28
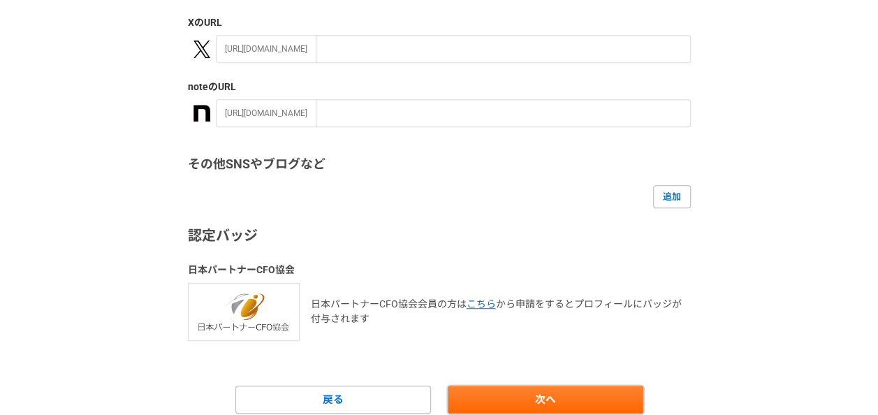
scroll to position [352, 0]
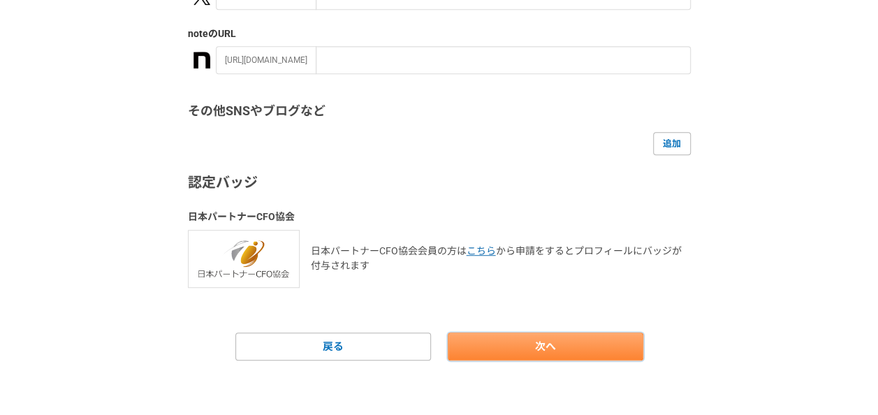
click at [534, 344] on link "次へ" at bounding box center [546, 347] width 196 height 28
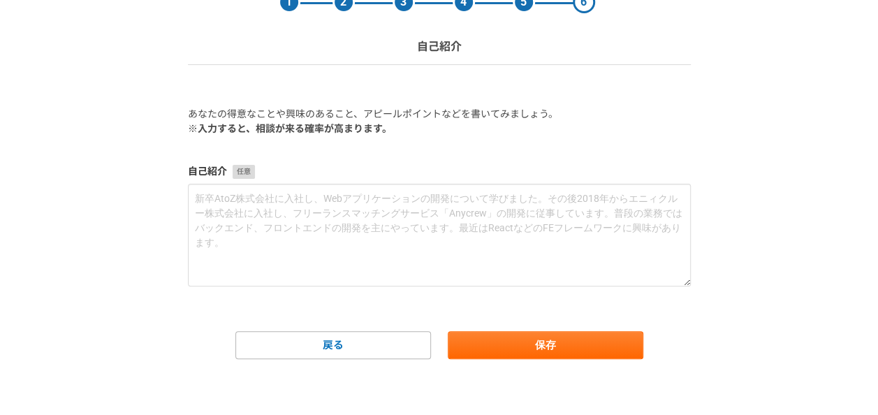
scroll to position [0, 0]
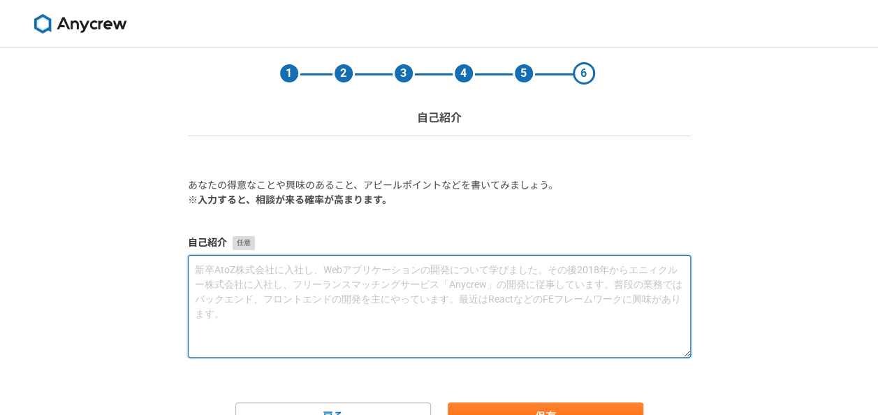
click at [451, 270] on textarea at bounding box center [439, 306] width 503 height 103
type textarea "r"
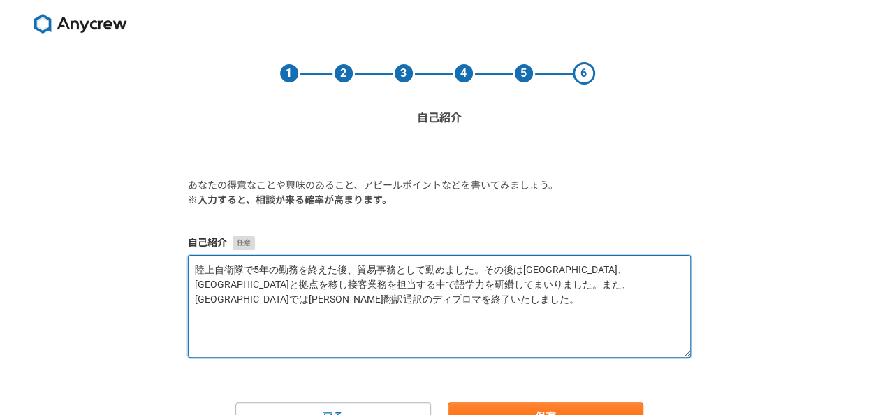
scroll to position [71, 0]
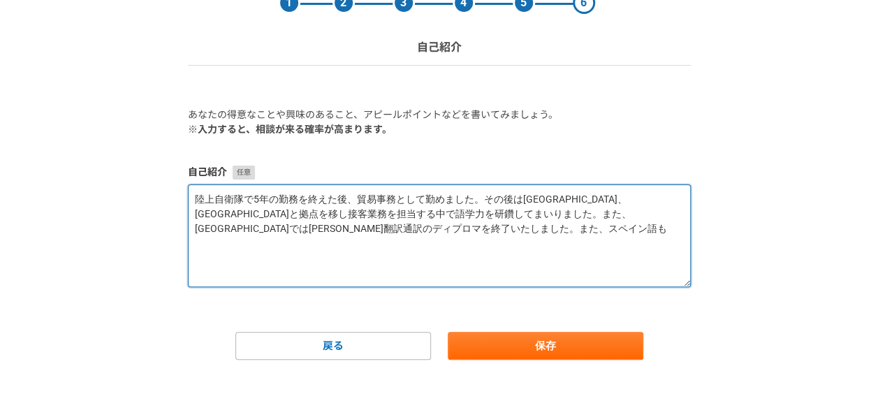
drag, startPoint x: 304, startPoint y: 226, endPoint x: 356, endPoint y: 261, distance: 63.4
click at [356, 261] on textarea "陸上自衛隊で5年の勤務を終えた後、貿易事務として勤めました。その後は[GEOGRAPHIC_DATA]、[GEOGRAPHIC_DATA]と拠点を移し接客業務…" at bounding box center [439, 235] width 503 height 103
click at [305, 233] on textarea "陸上自衛隊で5年の勤務を終えた後、貿易事務として勤めました。その後は[GEOGRAPHIC_DATA]、[GEOGRAPHIC_DATA]と拠点を移し接客業務…" at bounding box center [439, 235] width 503 height 103
click at [419, 231] on textarea "陸上自衛隊で5年の勤務を終えた後、貿易事務として勤めました。その後は[GEOGRAPHIC_DATA]、[GEOGRAPHIC_DATA]と拠点を移し接客業務…" at bounding box center [439, 235] width 503 height 103
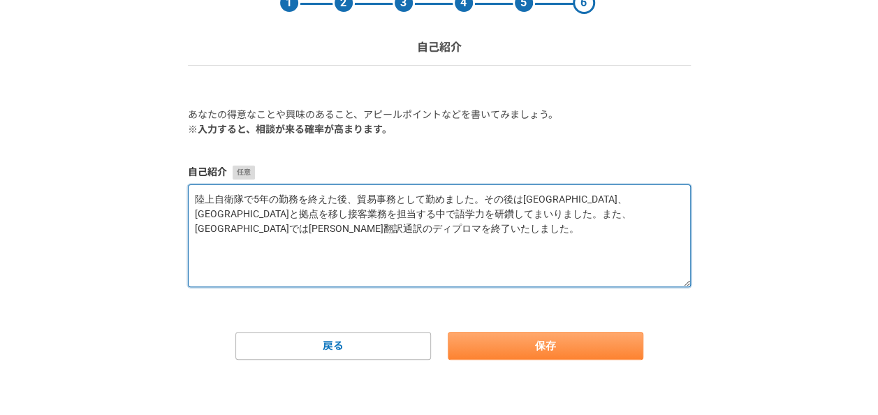
type textarea "陸上自衛隊で5年の勤務を終えた後、貿易事務として勤めました。その後は[GEOGRAPHIC_DATA]、[GEOGRAPHIC_DATA]と拠点を移し接客業務…"
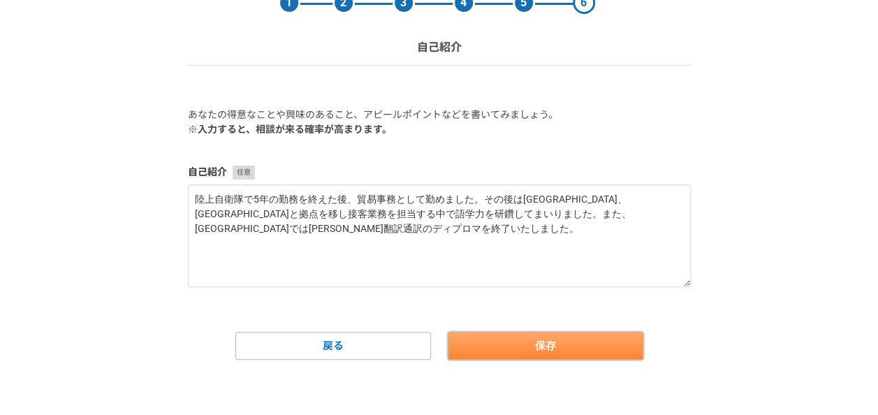
click at [528, 344] on button "保存" at bounding box center [546, 346] width 196 height 28
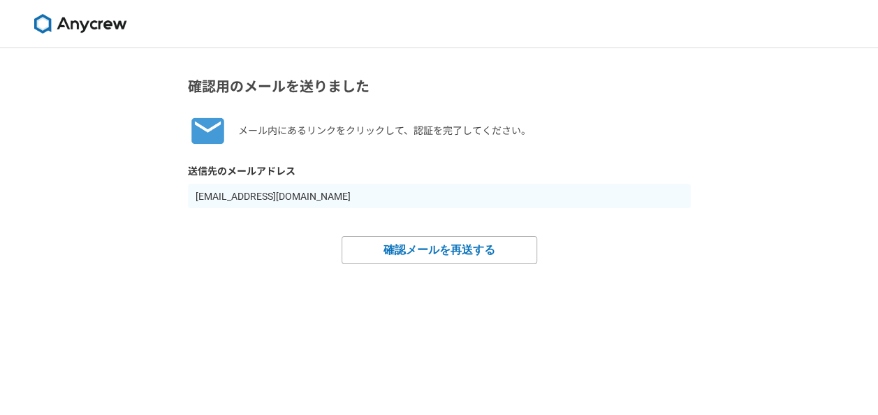
click at [540, 275] on div "確認用のメールを送りました メール内にあるリンクをクリックして、認証を完了してください。 送信先のメールアドレス [EMAIL_ADDRESS][DOMAIN…" at bounding box center [439, 231] width 878 height 367
click at [243, 256] on div "確認メールを再送する" at bounding box center [439, 250] width 503 height 28
click at [90, 29] on img at bounding box center [80, 24] width 105 height 20
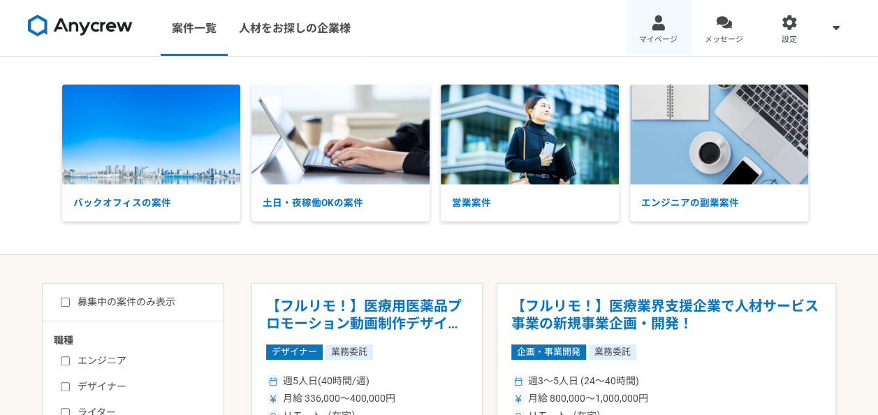
click at [670, 31] on link "マイページ" at bounding box center [659, 28] width 66 height 56
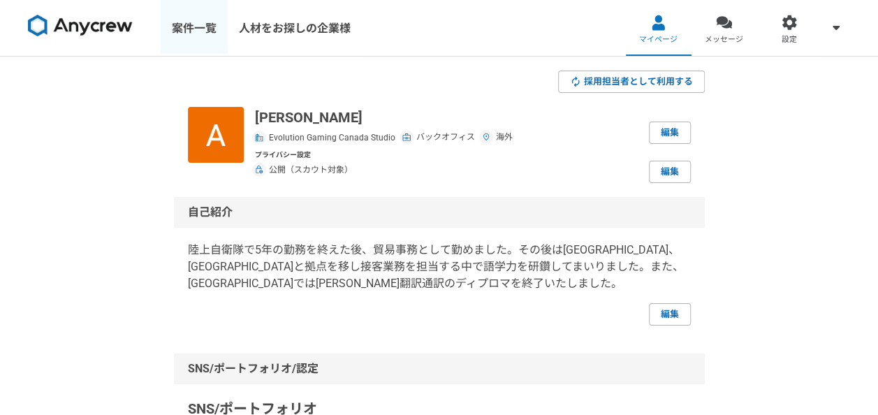
click at [191, 21] on link "案件一覧" at bounding box center [194, 28] width 67 height 56
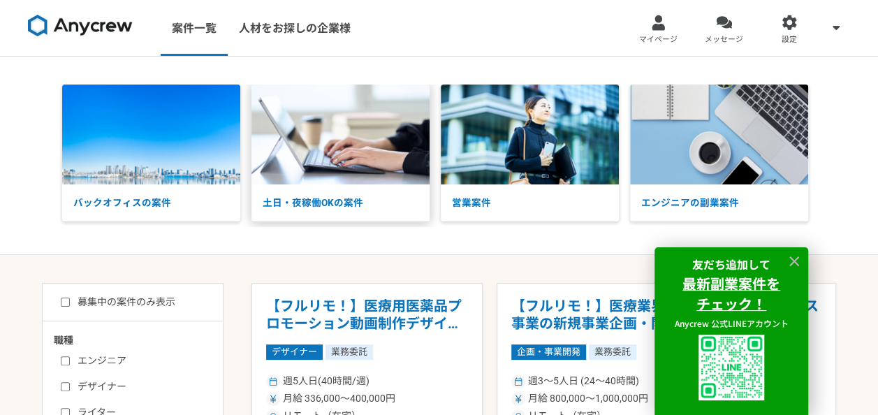
click at [414, 175] on img at bounding box center [341, 135] width 178 height 100
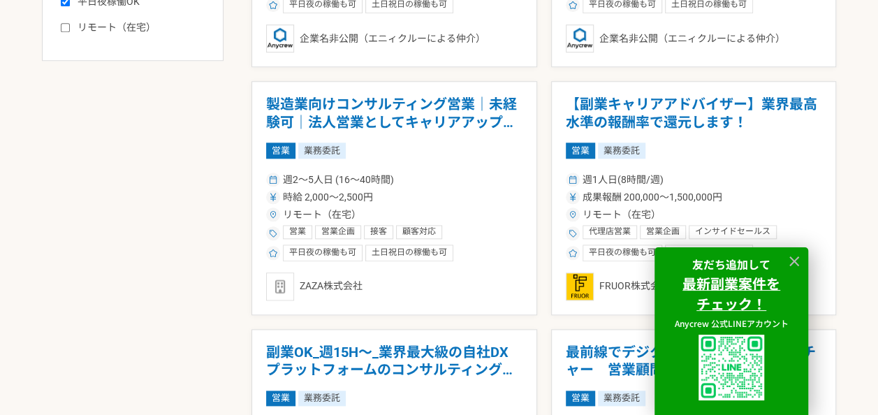
scroll to position [707, 0]
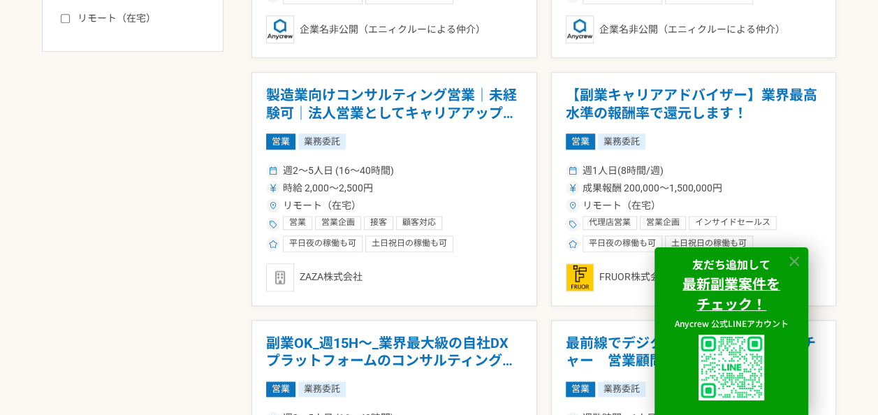
click at [793, 257] on icon at bounding box center [795, 262] width 16 height 16
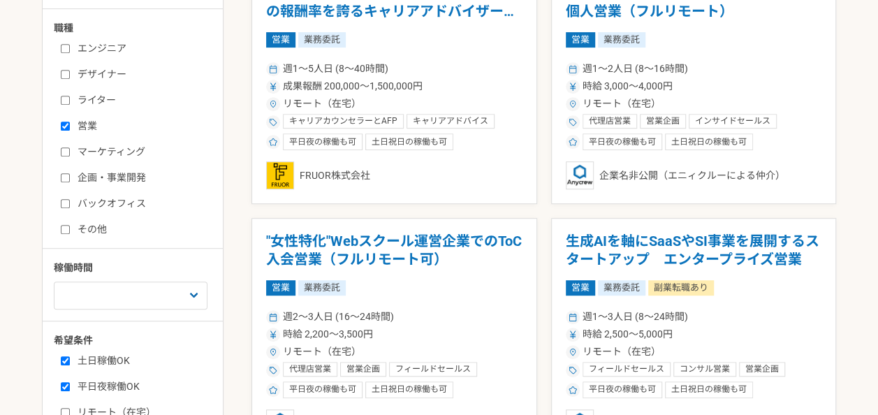
scroll to position [348, 0]
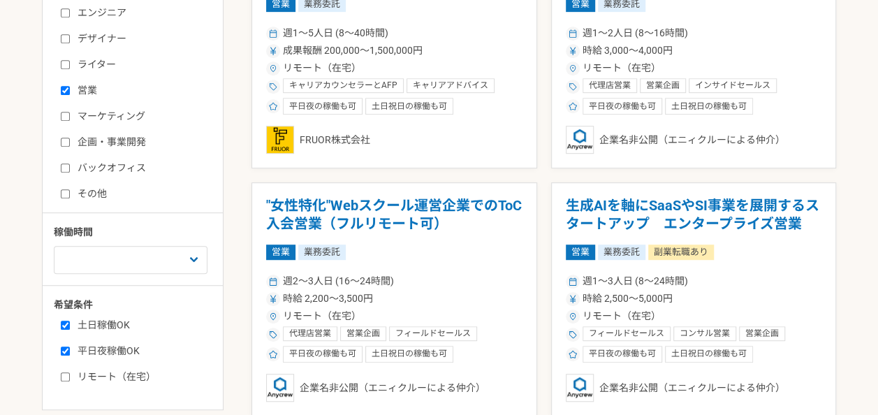
click at [63, 89] on input "営業" at bounding box center [65, 90] width 9 height 9
checkbox input "false"
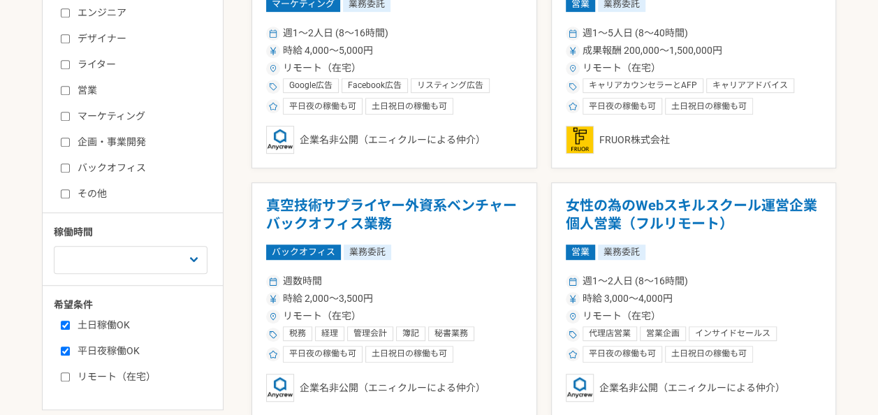
click at [66, 373] on input "リモート（在宅）" at bounding box center [65, 376] width 9 height 9
checkbox input "true"
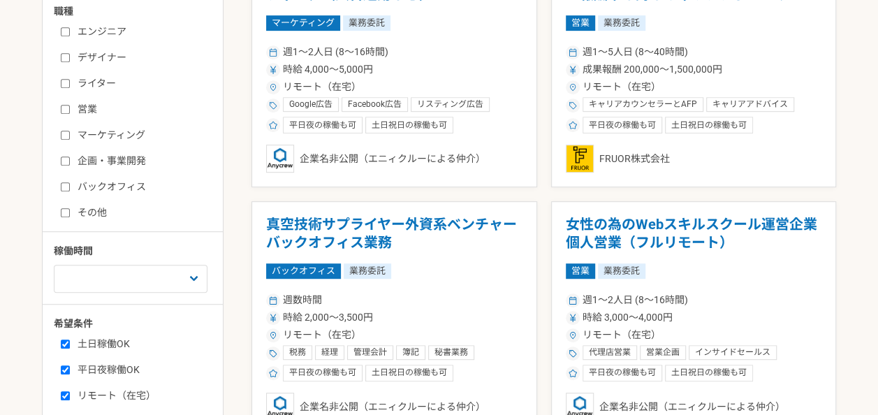
scroll to position [358, 0]
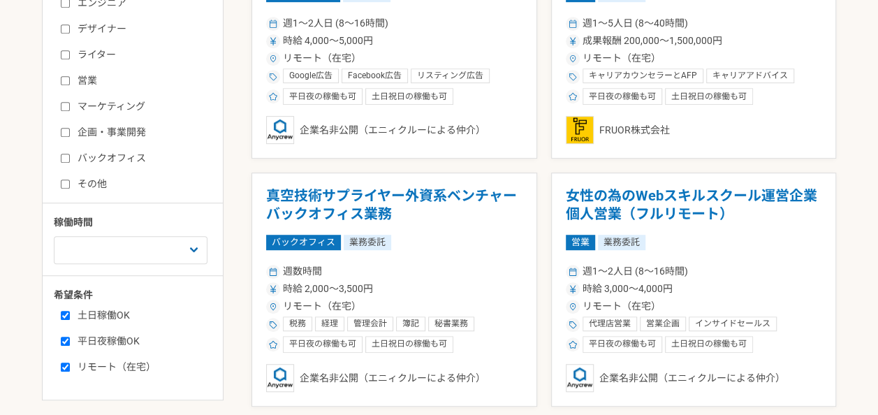
click at [64, 56] on input "ライター" at bounding box center [65, 54] width 9 height 9
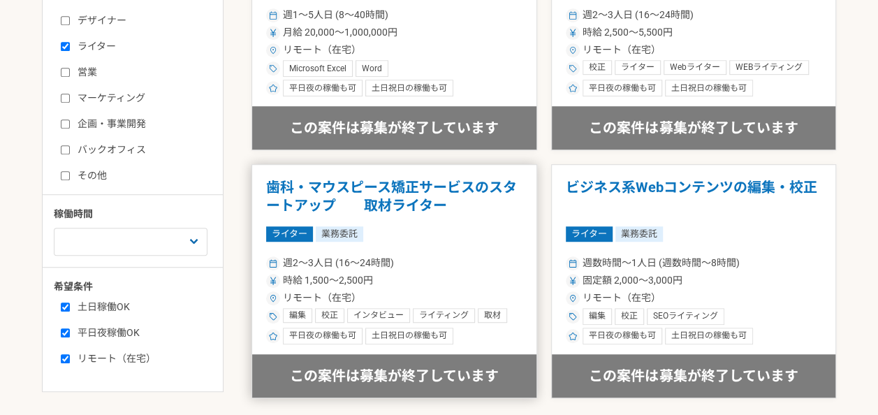
scroll to position [387, 0]
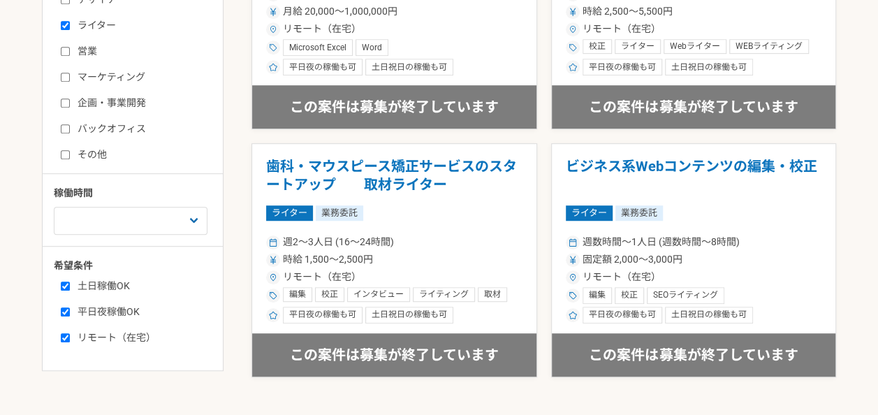
click at [64, 25] on input "ライター" at bounding box center [65, 25] width 9 height 9
checkbox input "false"
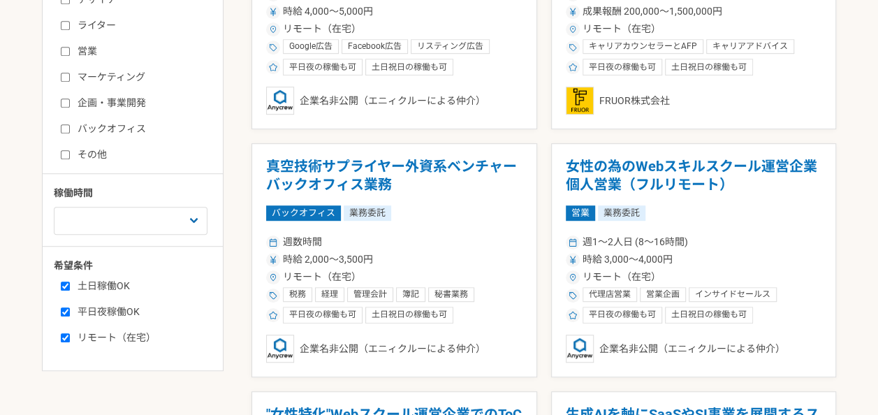
click at [64, 284] on input "土日稼働OK" at bounding box center [65, 286] width 9 height 9
checkbox input "false"
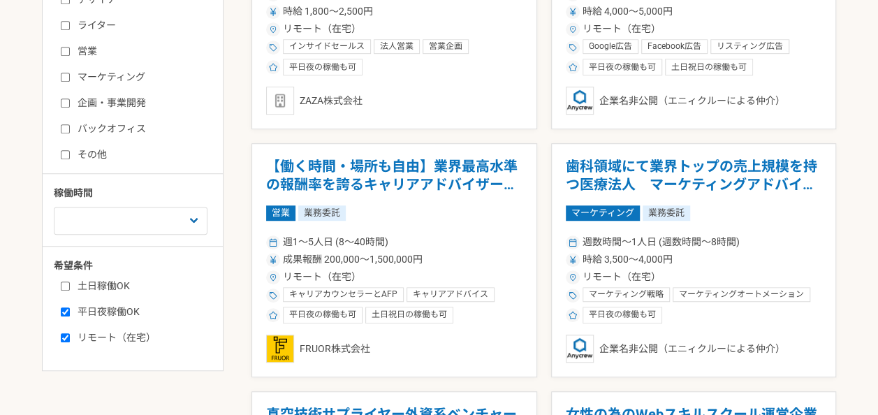
click at [63, 312] on input "平日夜稼働OK" at bounding box center [65, 311] width 9 height 9
checkbox input "false"
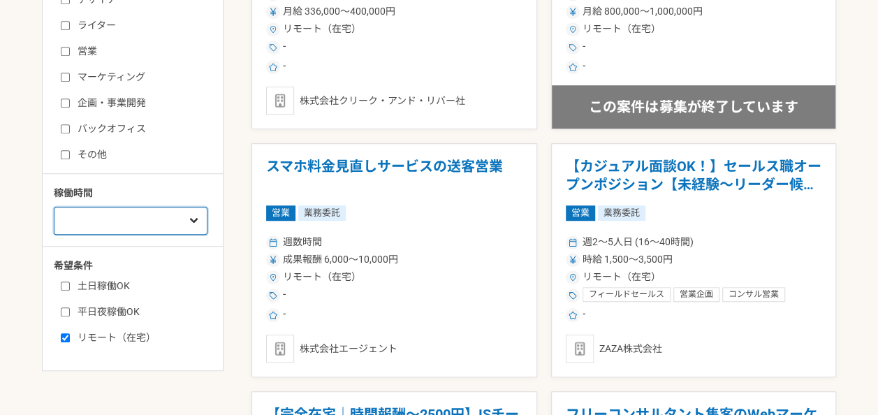
click at [193, 218] on select "週1人日（8時間）以下 週2人日（16時間）以下 週3人日（24時間）以下 週4人日（32時間）以下 週5人日（40時間）以下" at bounding box center [131, 221] width 154 height 28
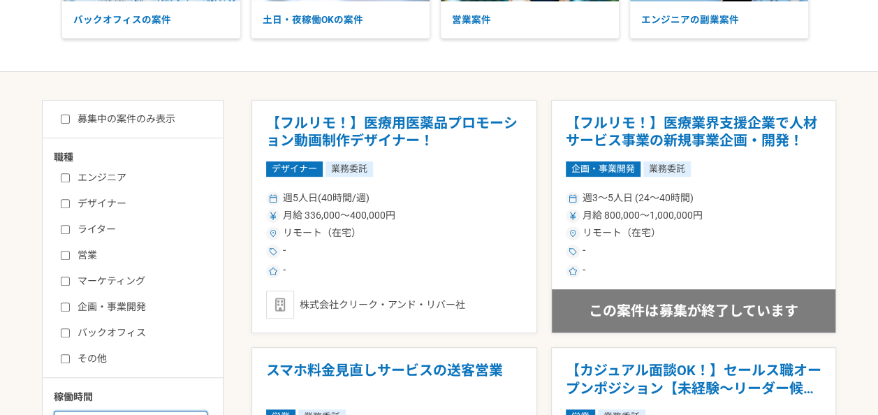
scroll to position [175, 0]
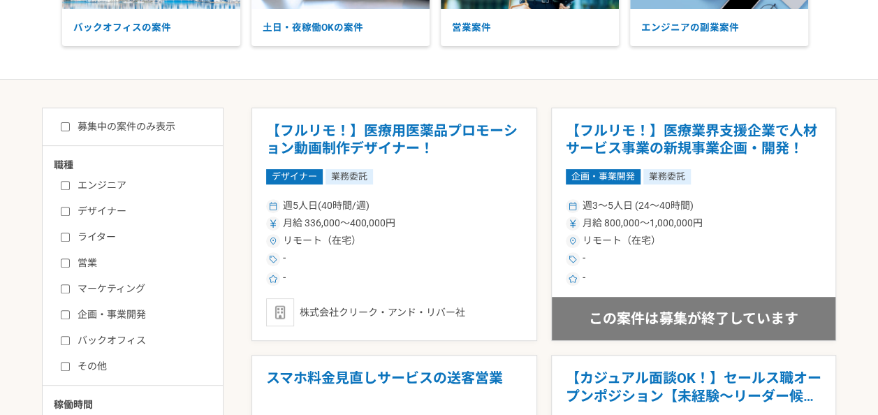
click at [64, 235] on input "ライター" at bounding box center [65, 237] width 9 height 9
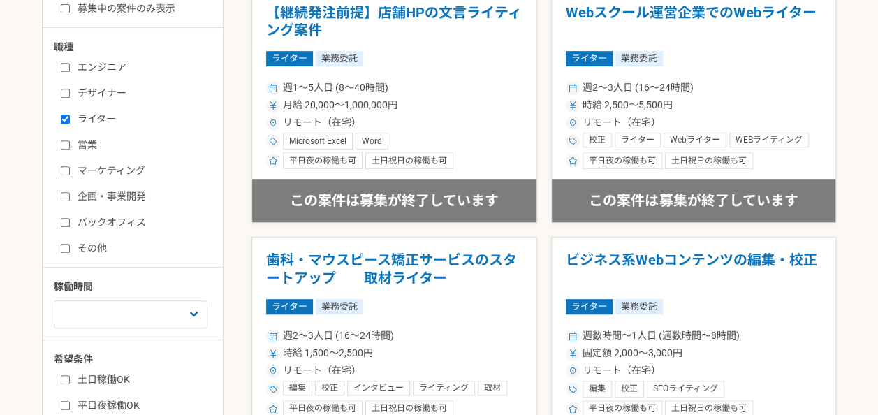
scroll to position [278, 0]
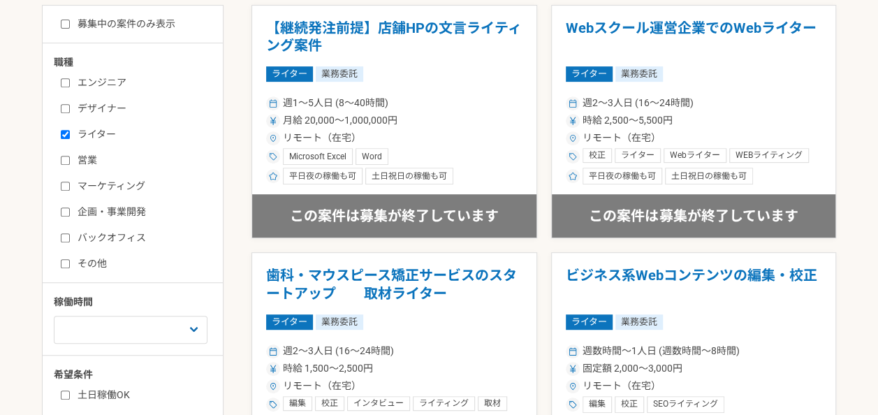
click at [66, 131] on input "ライター" at bounding box center [65, 134] width 9 height 9
checkbox input "false"
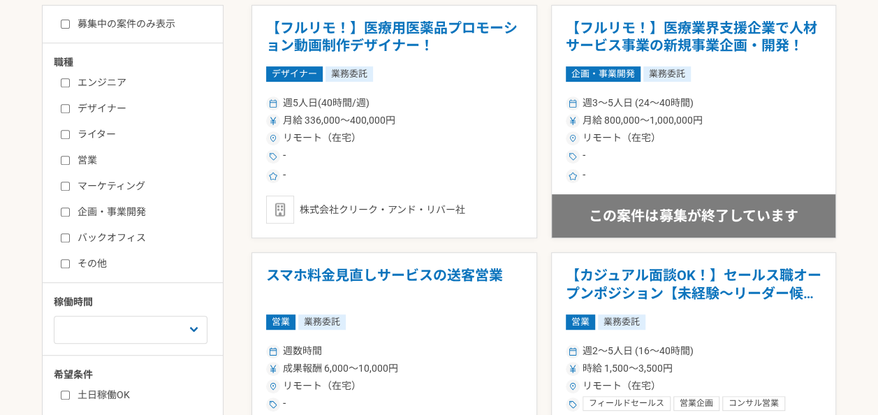
click at [62, 235] on input "バックオフィス" at bounding box center [65, 237] width 9 height 9
checkbox input "true"
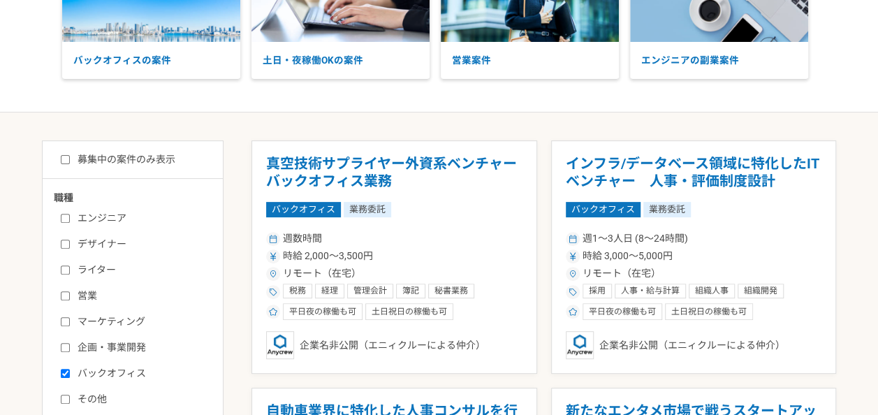
scroll to position [140, 0]
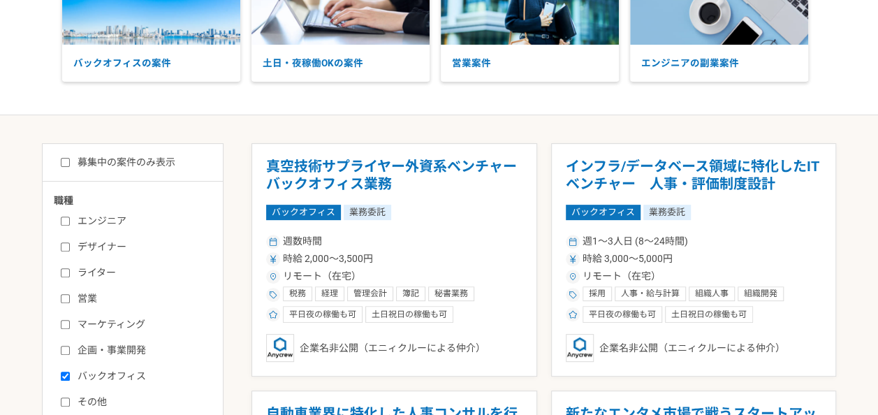
click at [63, 346] on input "企画・事業開発" at bounding box center [65, 350] width 9 height 9
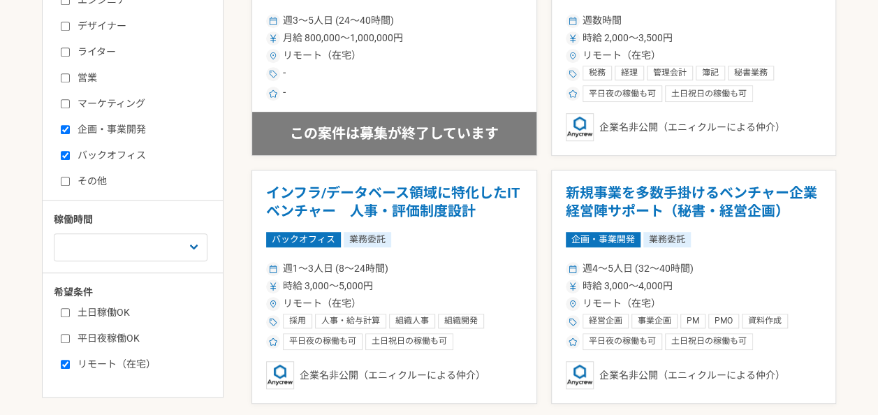
scroll to position [361, 0]
click at [64, 126] on input "企画・事業開発" at bounding box center [65, 128] width 9 height 9
checkbox input "false"
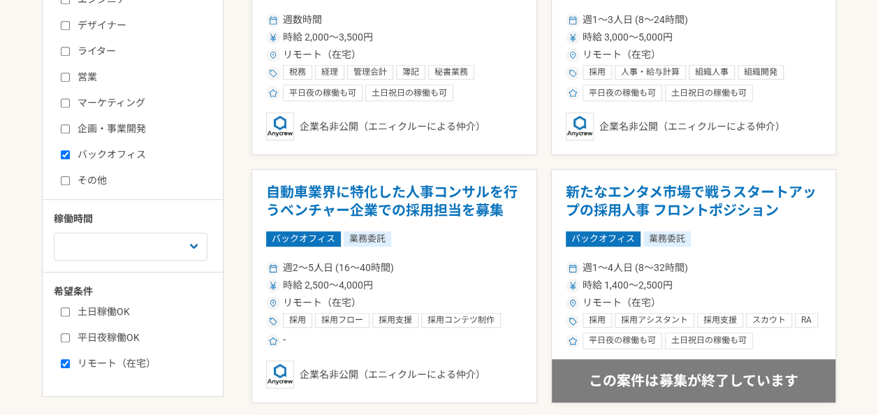
click at [62, 153] on input "バックオフィス" at bounding box center [65, 154] width 9 height 9
checkbox input "false"
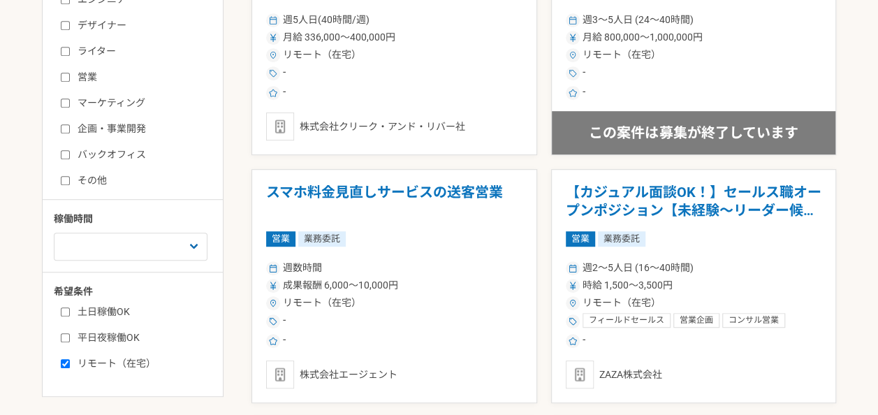
click at [64, 178] on input "その他" at bounding box center [65, 180] width 9 height 9
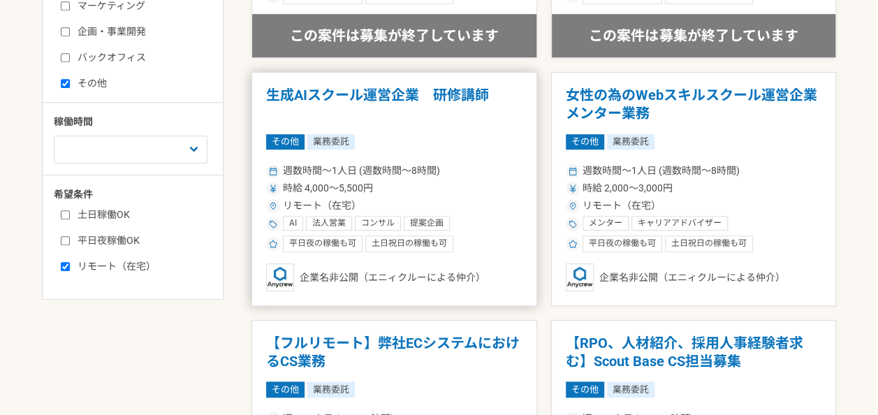
scroll to position [455, 0]
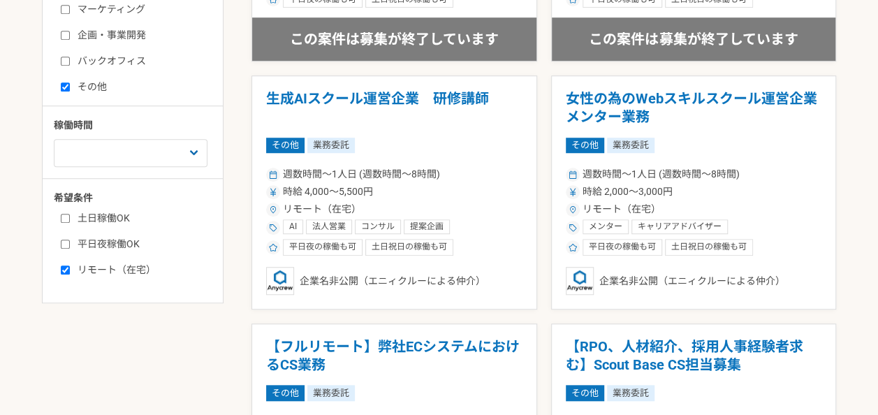
click at [64, 85] on input "その他" at bounding box center [65, 86] width 9 height 9
checkbox input "false"
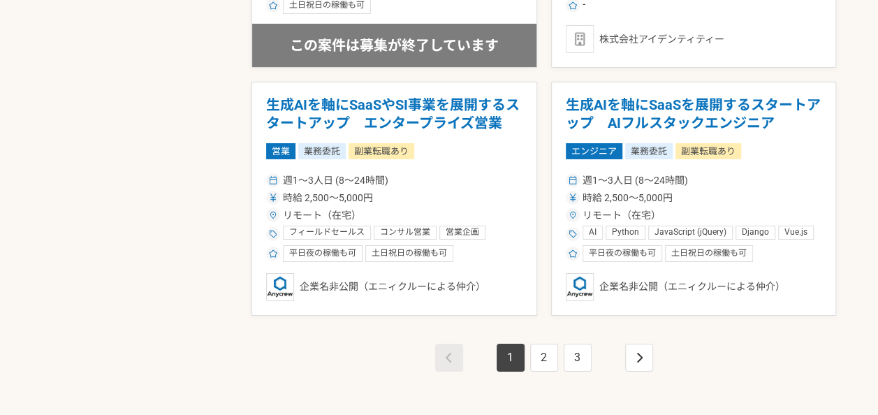
scroll to position [2433, 0]
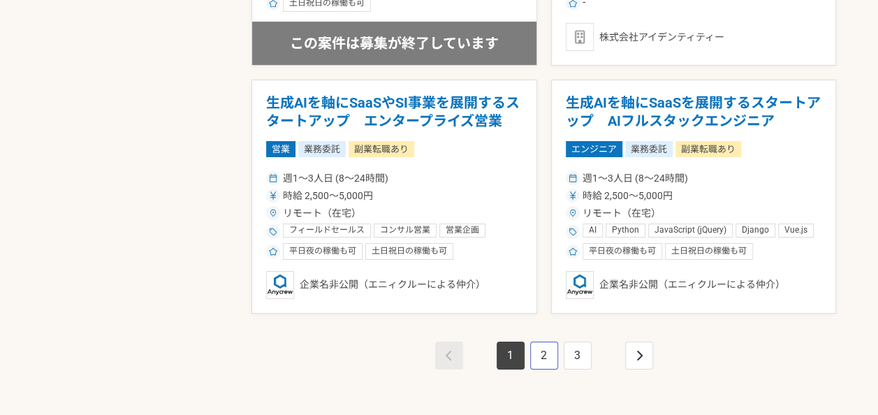
click at [541, 351] on link "2" at bounding box center [544, 356] width 28 height 28
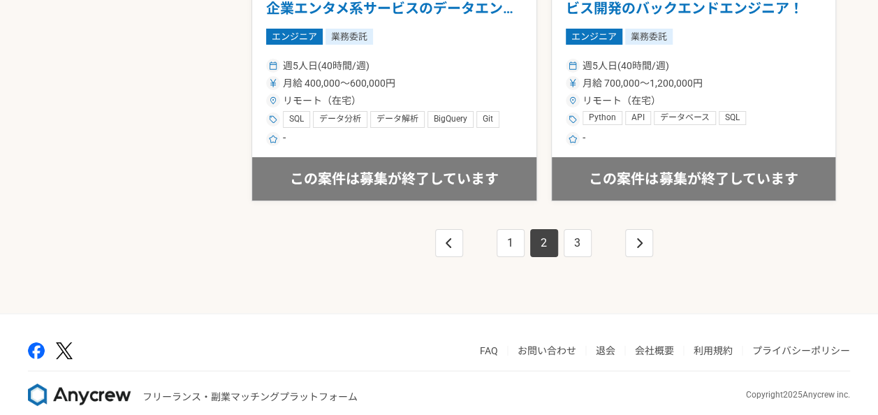
scroll to position [2559, 0]
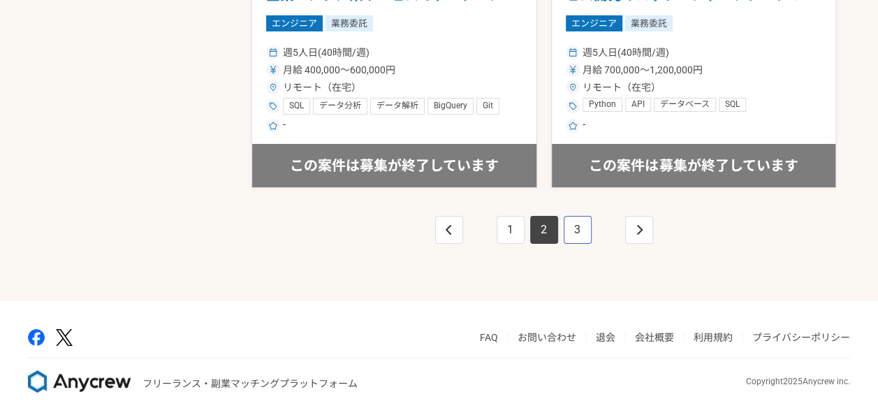
click at [581, 217] on link "3" at bounding box center [578, 230] width 28 height 28
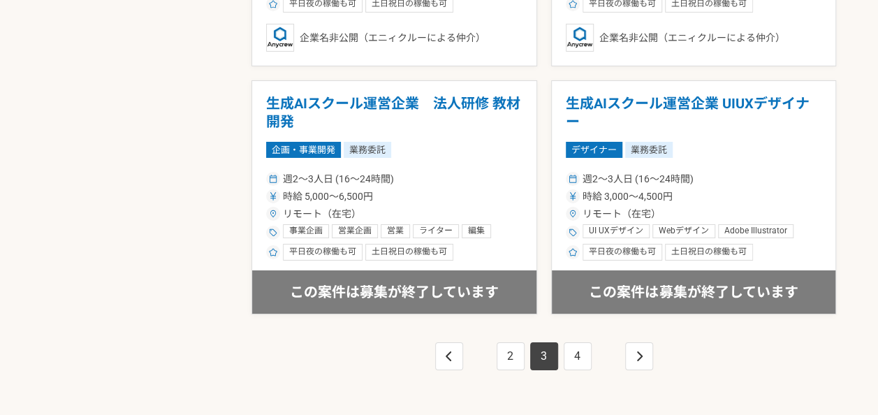
scroll to position [2431, 0]
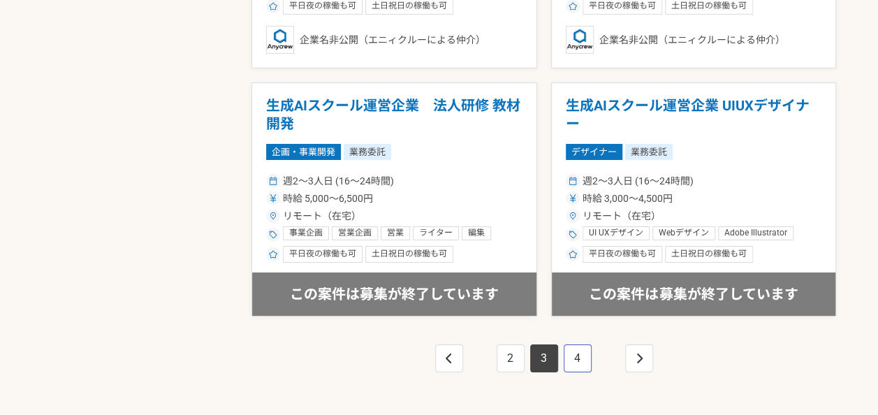
click at [573, 352] on link "4" at bounding box center [578, 359] width 28 height 28
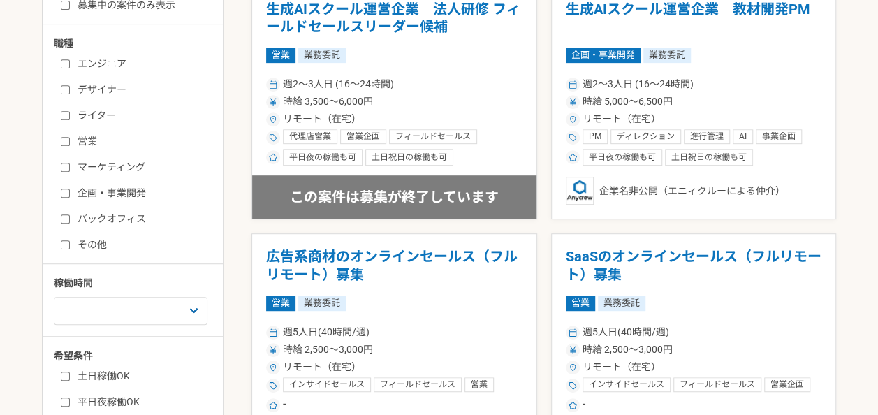
scroll to position [289, 0]
